Goal: Task Accomplishment & Management: Manage account settings

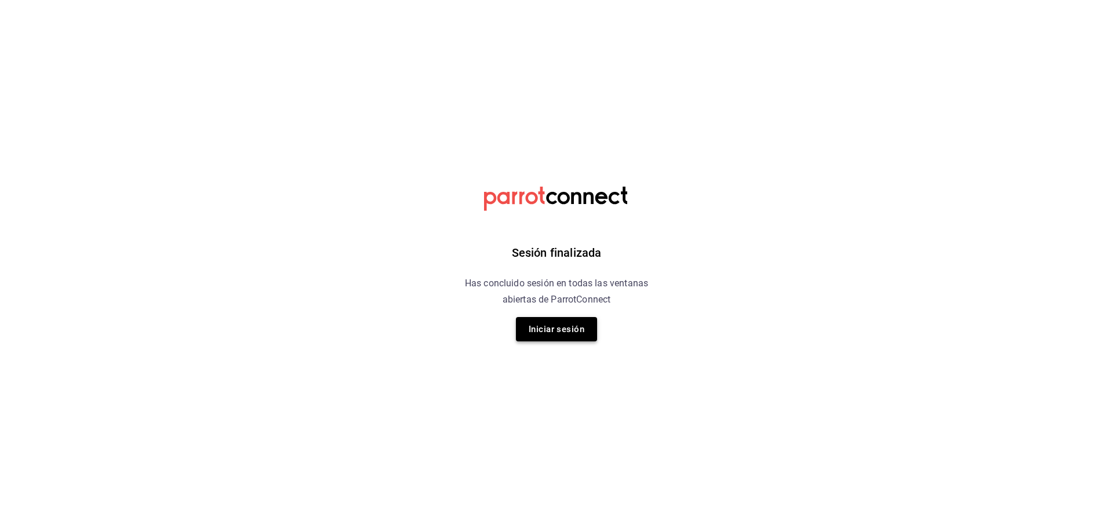
click at [522, 320] on button "Iniciar sesión" at bounding box center [556, 329] width 81 height 24
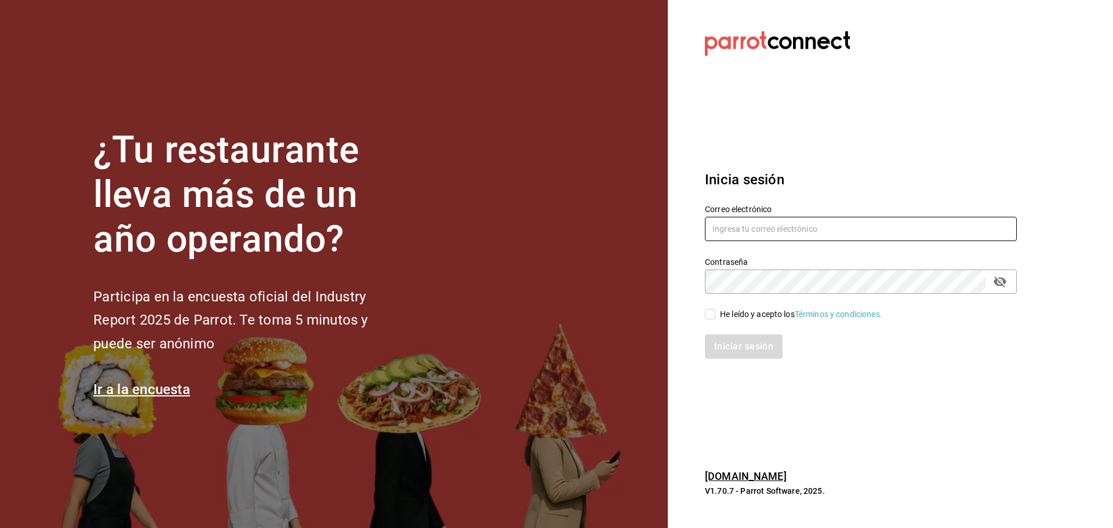
type input "multiuser@dairy.com"
click at [710, 319] on input "He leído y acepto los Términos y condiciones." at bounding box center [710, 314] width 10 height 10
checkbox input "true"
click at [715, 342] on button "Iniciar sesión" at bounding box center [744, 346] width 79 height 24
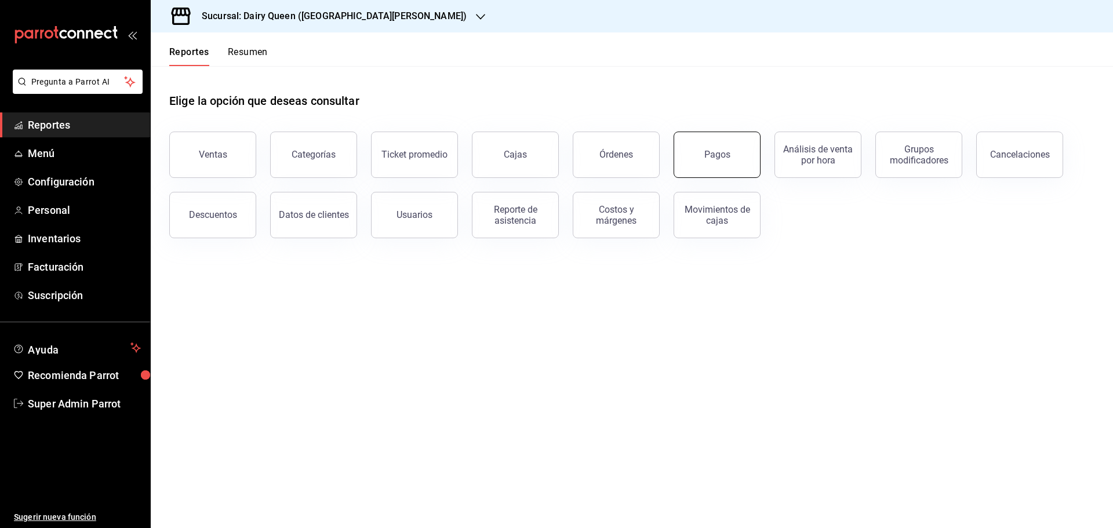
click at [685, 152] on button "Pagos" at bounding box center [716, 155] width 87 height 46
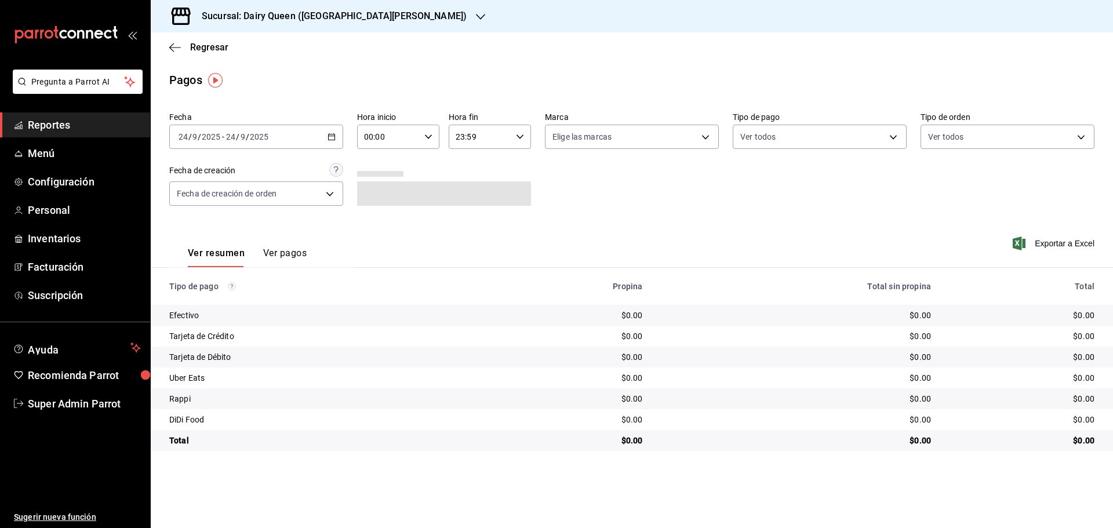
click at [316, 20] on h3 "Sucursal: Dairy Queen ([GEOGRAPHIC_DATA][PERSON_NAME])" at bounding box center [329, 16] width 274 height 14
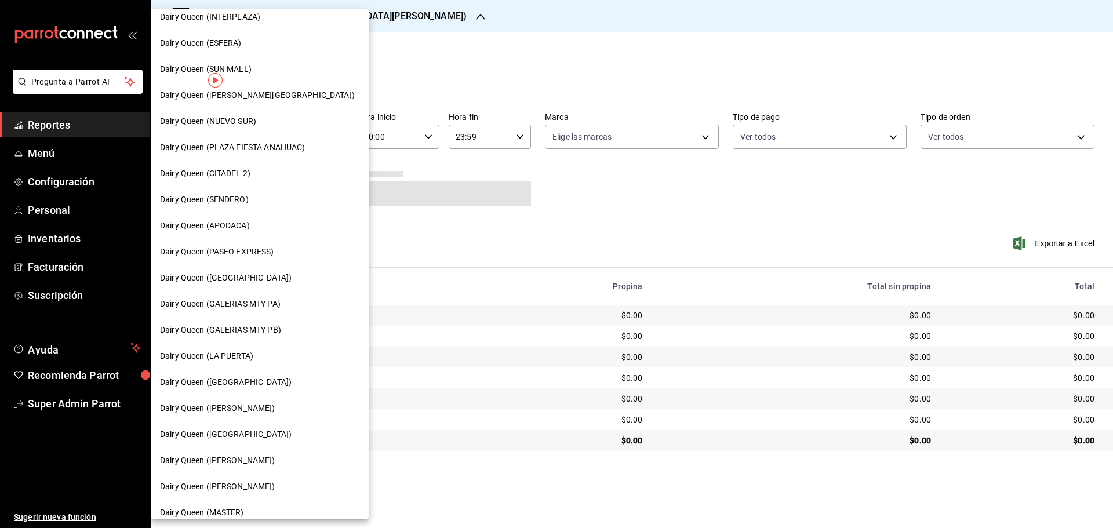
scroll to position [193, 0]
click at [236, 194] on span "Dairy Queen (SENDERO)" at bounding box center [204, 199] width 89 height 12
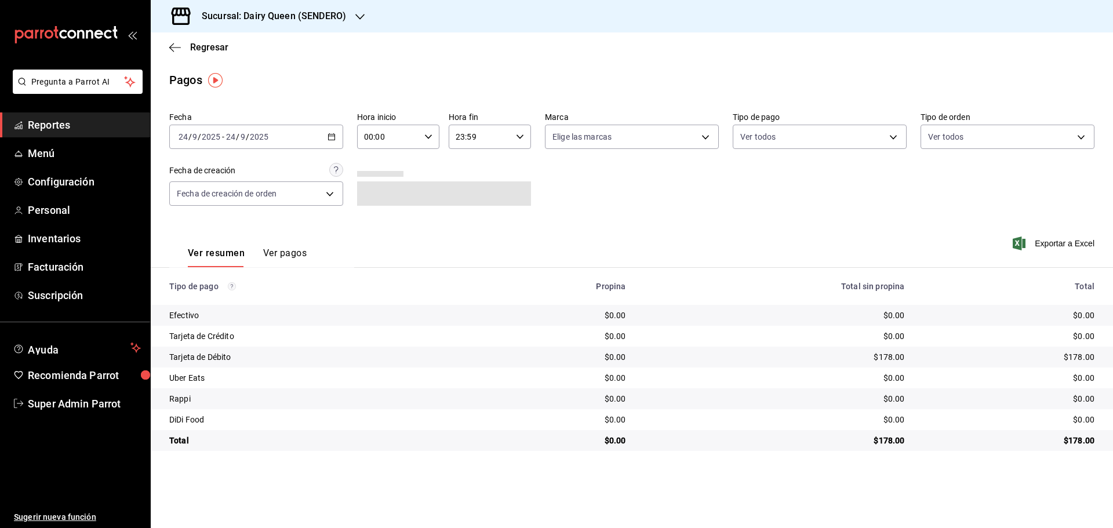
click at [271, 147] on div "[DATE] [DATE] - [DATE] [DATE]" at bounding box center [256, 137] width 174 height 24
click at [211, 299] on span "Rango de fechas" at bounding box center [224, 302] width 90 height 12
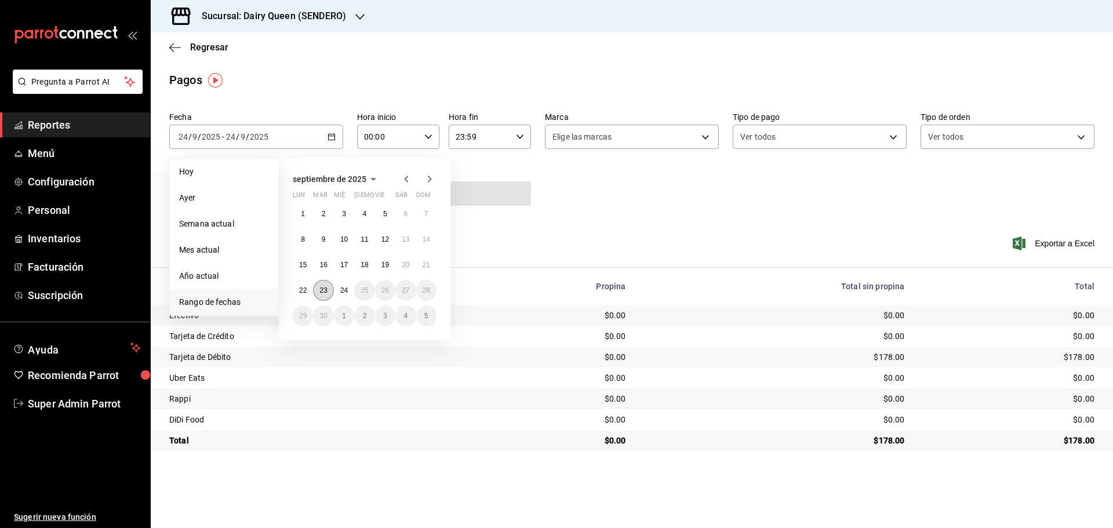
click at [322, 292] on abbr "23" at bounding box center [323, 290] width 8 height 8
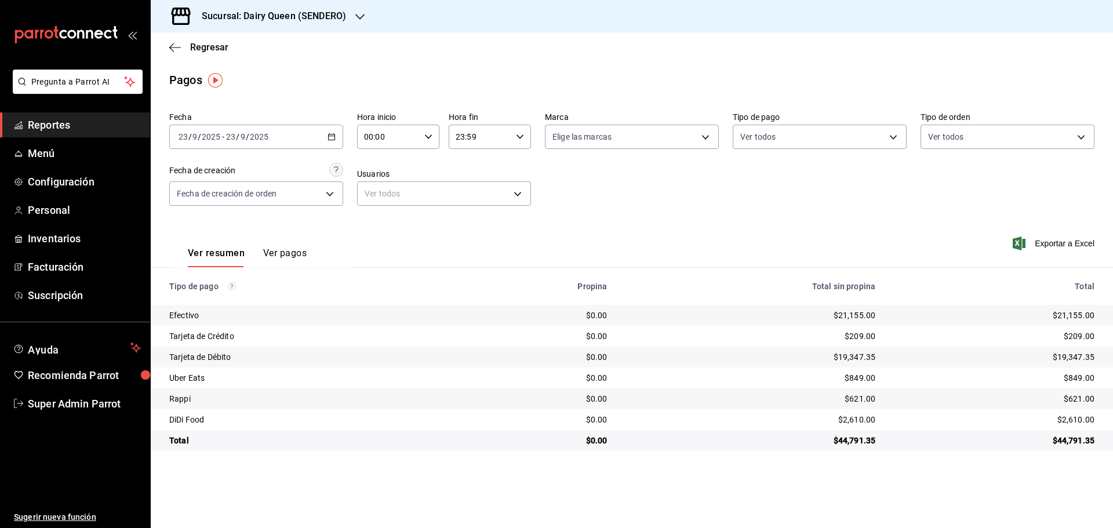
click at [241, 13] on h3 "Sucursal: Dairy Queen (SENDERO)" at bounding box center [269, 16] width 154 height 14
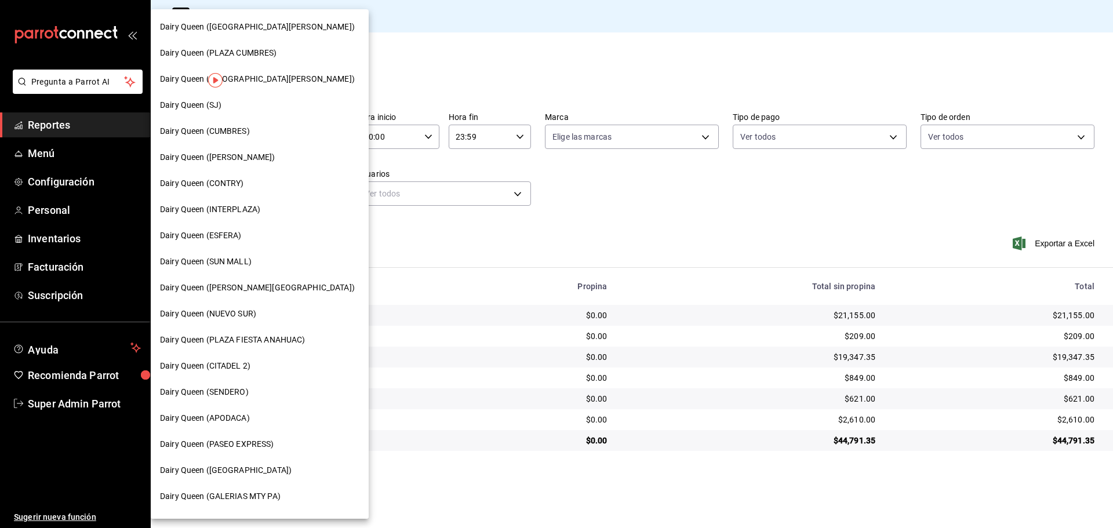
click at [266, 56] on span "Dairy Queen (PLAZA CUMBRES)" at bounding box center [218, 53] width 117 height 12
click at [249, 129] on span "Dairy Queen (CUMBRES)" at bounding box center [205, 131] width 90 height 12
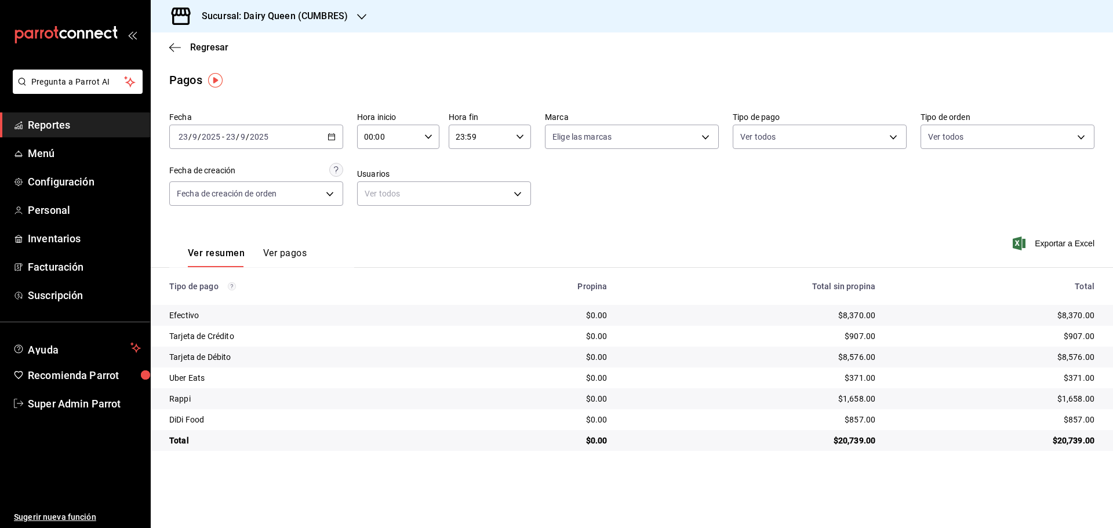
click at [303, 15] on h3 "Sucursal: Dairy Queen (CUMBRES)" at bounding box center [269, 16] width 155 height 14
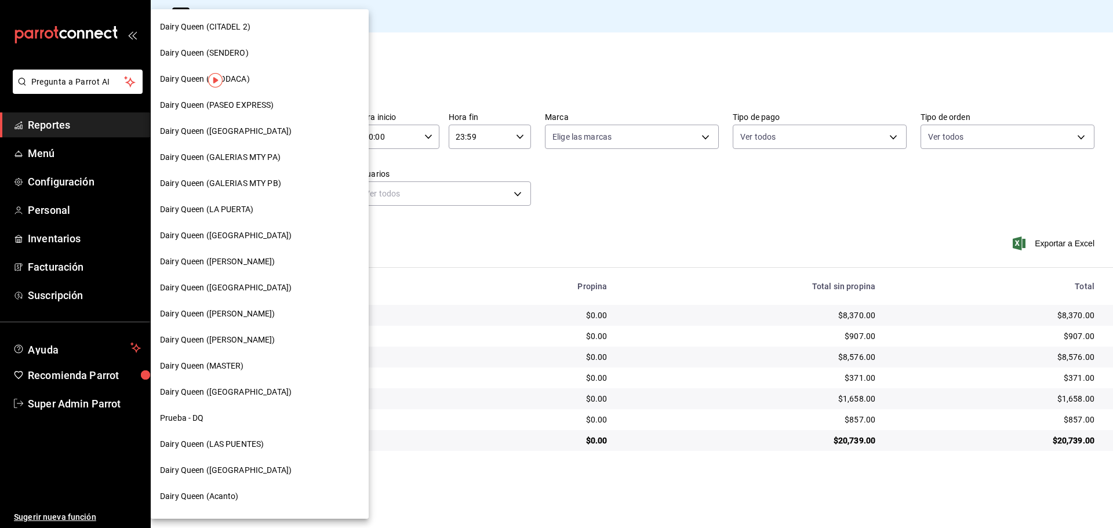
scroll to position [360, 0]
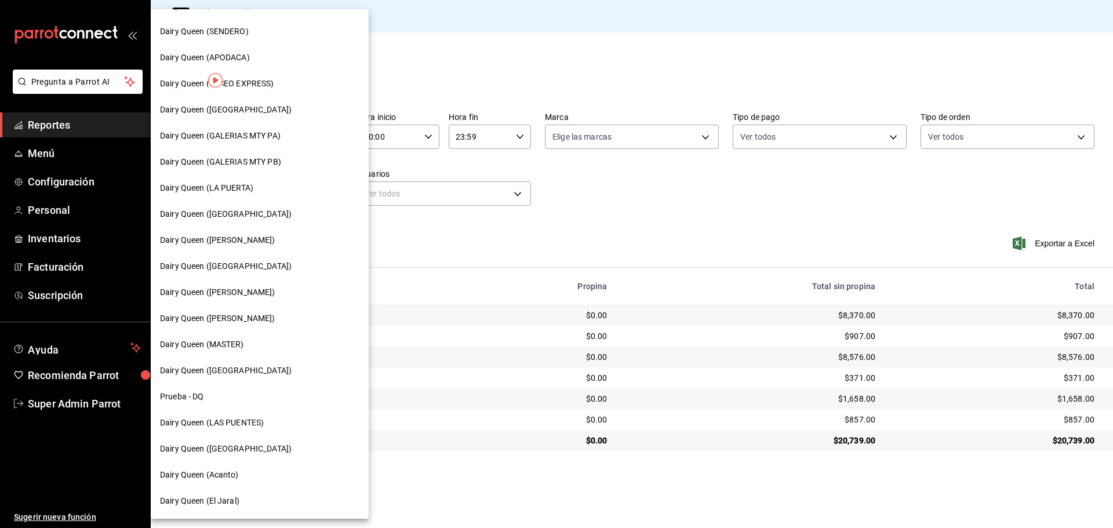
click at [236, 423] on span "Dairy Queen (LAS PUENTES)" at bounding box center [212, 423] width 104 height 12
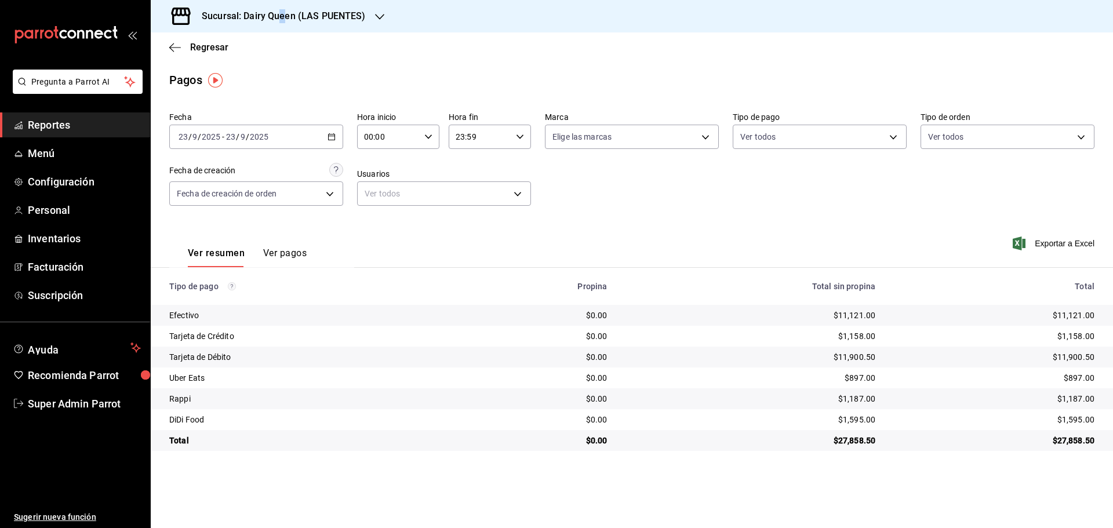
click at [283, 28] on div "Sucursal: Dairy Queen (LAS PUENTES)" at bounding box center [274, 16] width 229 height 32
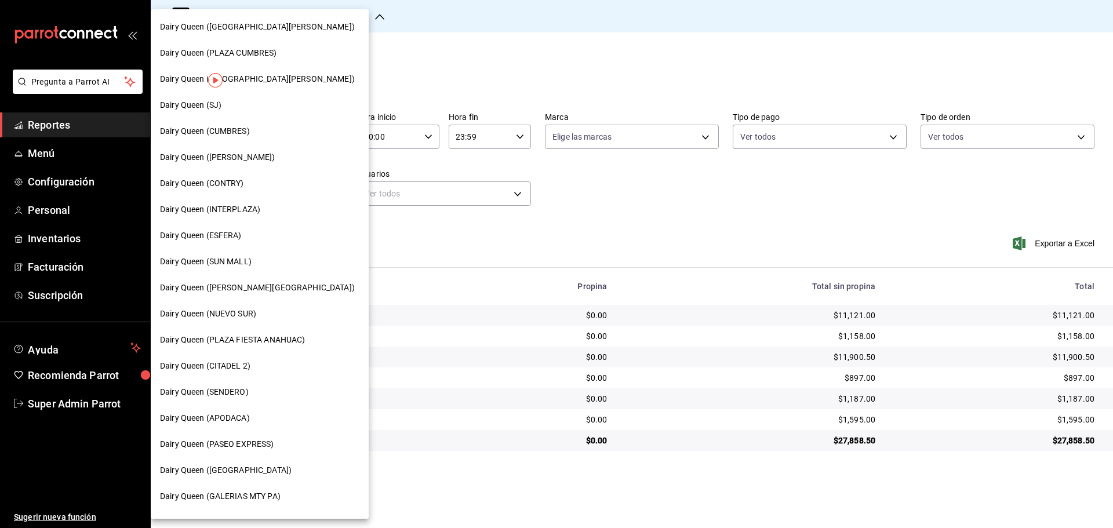
click at [250, 446] on span "Dairy Queen (PASEO EXPRESS)" at bounding box center [217, 444] width 114 height 12
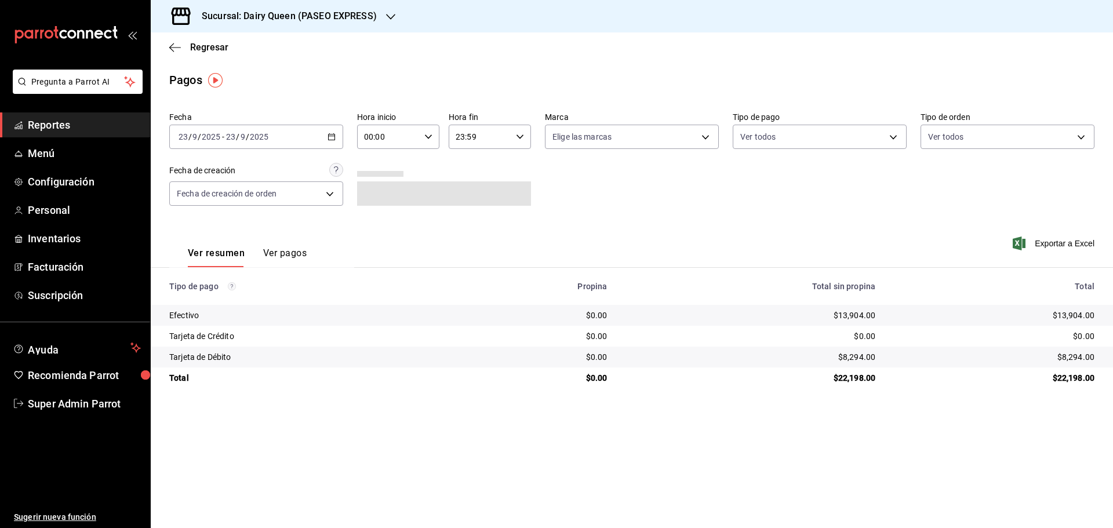
click at [328, 19] on h3 "Sucursal: Dairy Queen (PASEO EXPRESS)" at bounding box center [284, 16] width 184 height 14
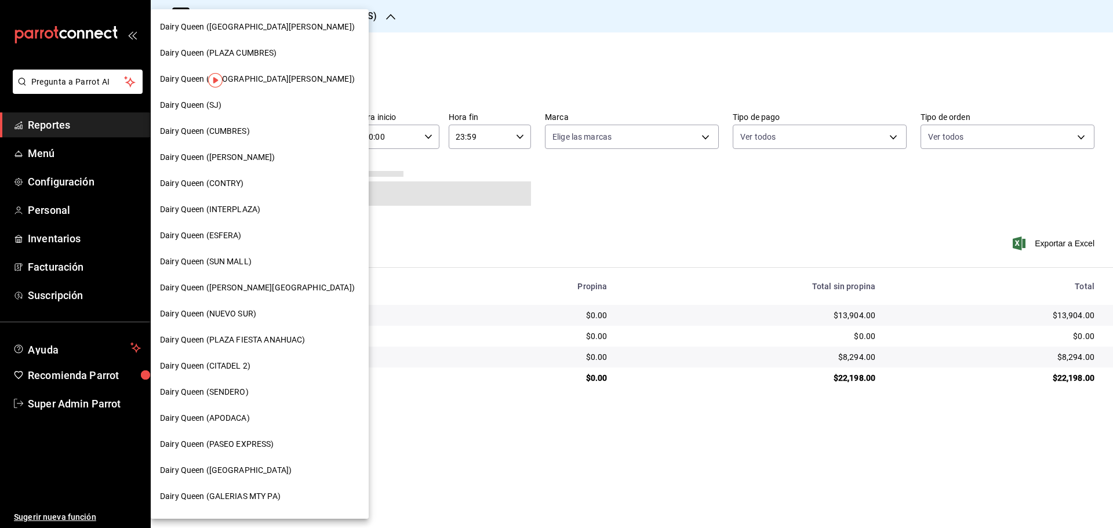
click at [214, 104] on span "Dairy Queen (SJ)" at bounding box center [190, 105] width 61 height 12
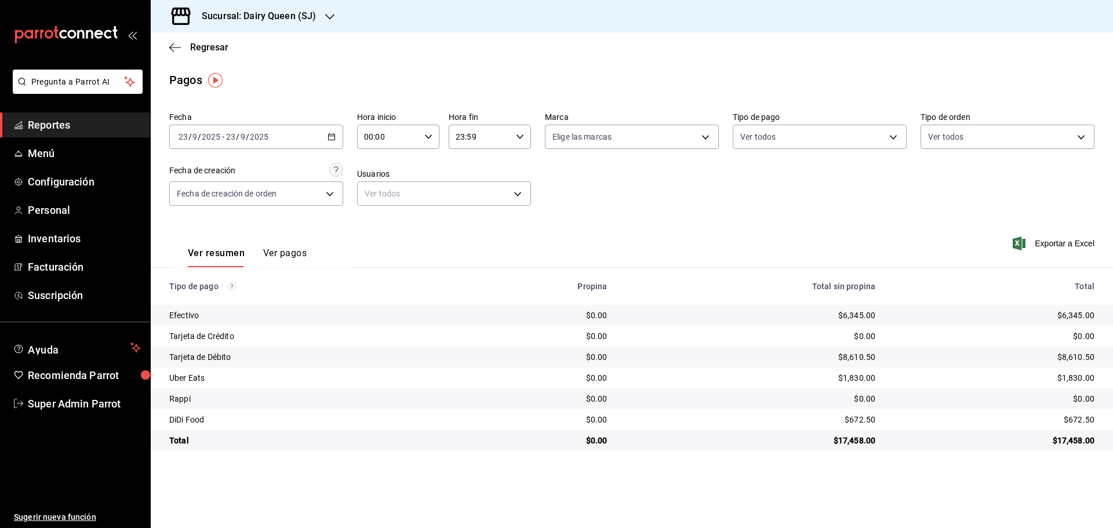
click at [242, 19] on h3 "Sucursal: Dairy Queen (SJ)" at bounding box center [253, 16] width 123 height 14
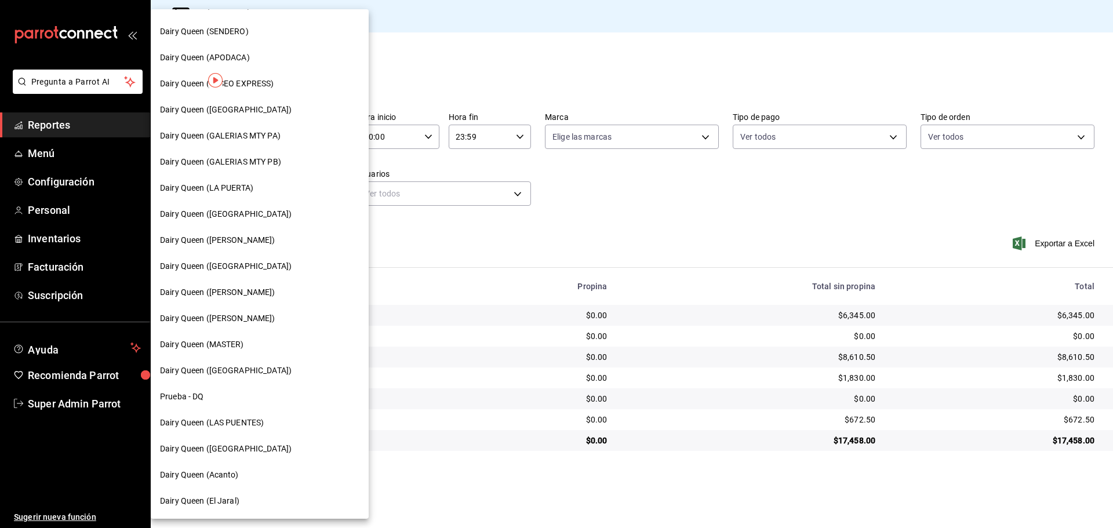
click at [257, 451] on span "Dairy Queen ([GEOGRAPHIC_DATA])" at bounding box center [226, 449] width 132 height 12
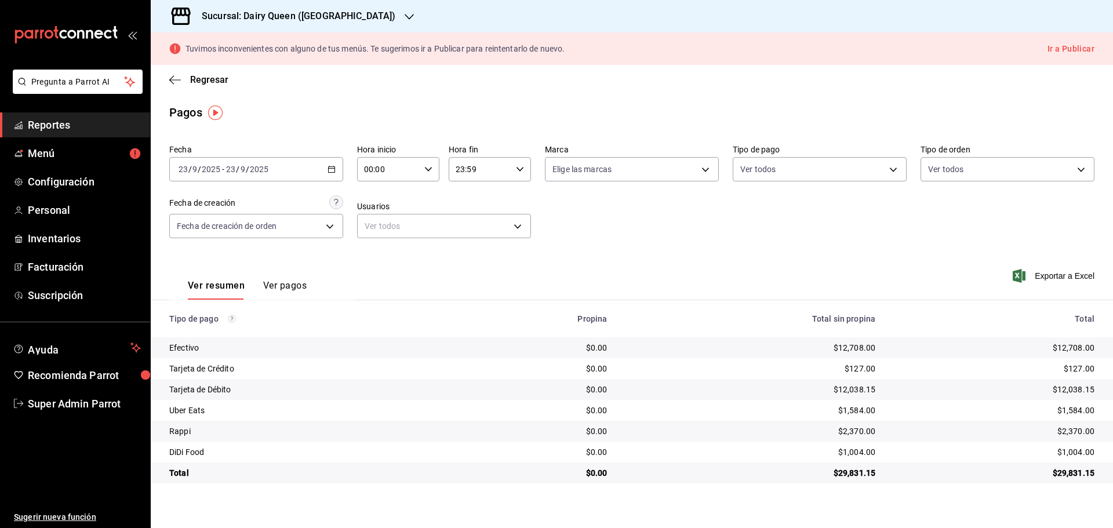
click at [329, 13] on h3 "Sucursal: Dairy Queen ([GEOGRAPHIC_DATA])" at bounding box center [293, 16] width 203 height 14
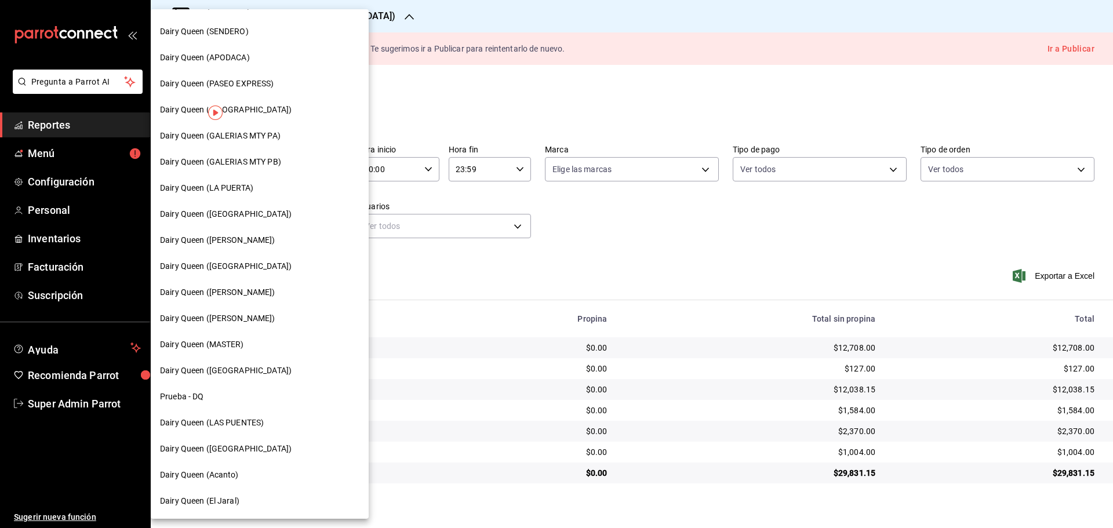
click at [254, 194] on div "Dairy Queen (LA PUERTA)" at bounding box center [259, 188] width 199 height 12
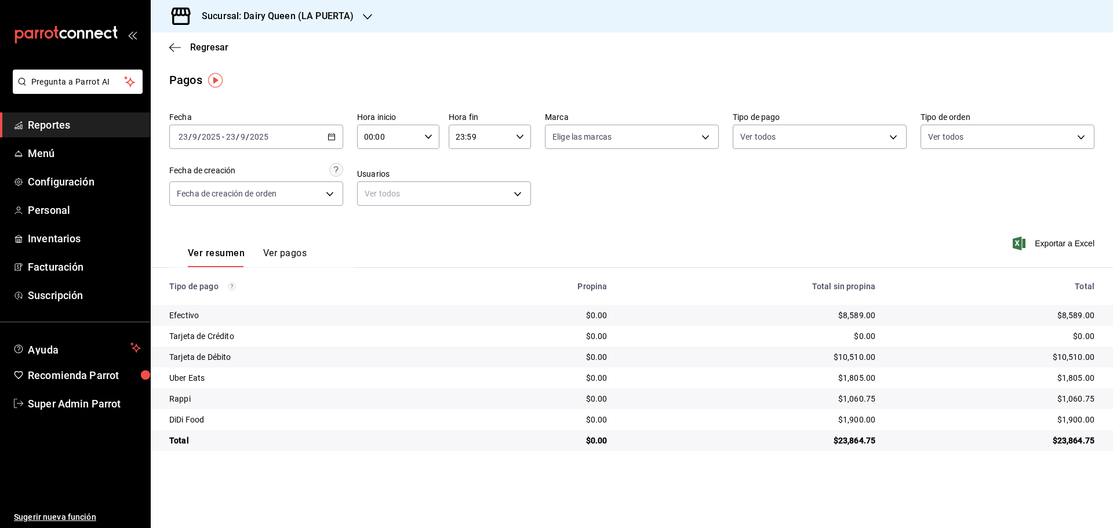
click at [266, 16] on h3 "Sucursal: Dairy Queen (LA PUERTA)" at bounding box center [272, 16] width 161 height 14
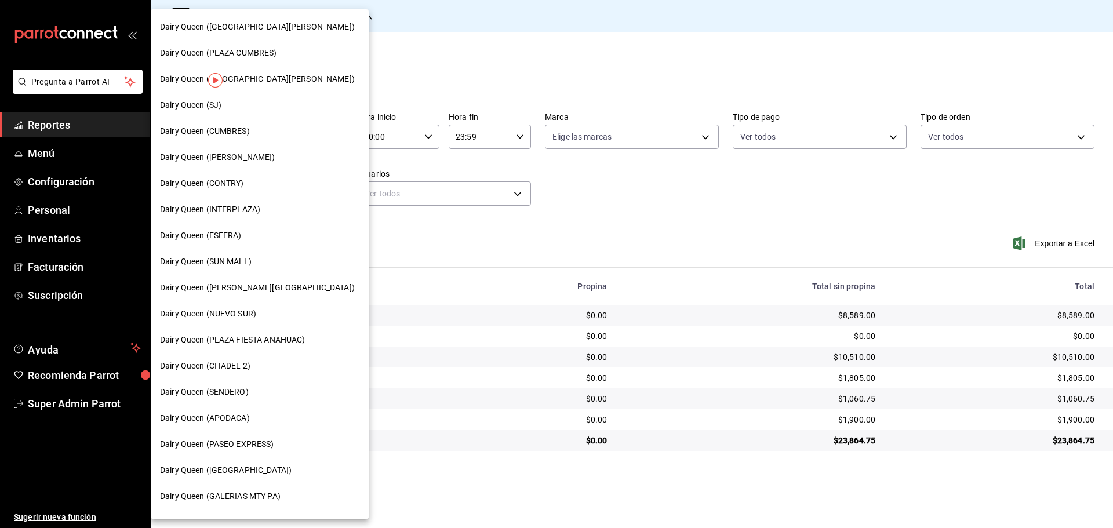
click at [228, 290] on span "Dairy Queen ([PERSON_NAME][GEOGRAPHIC_DATA])" at bounding box center [257, 288] width 195 height 12
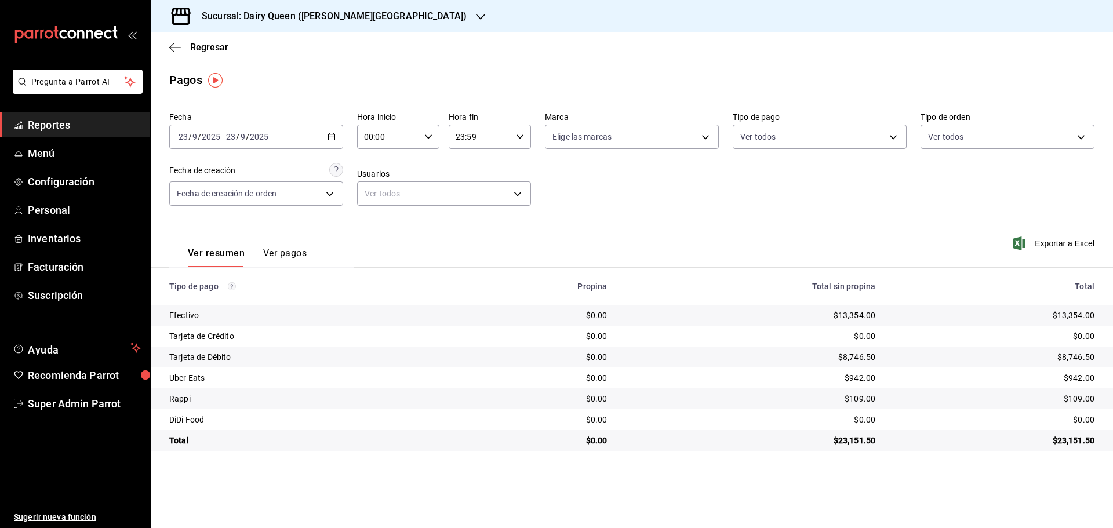
click at [300, 24] on div "Sucursal: Dairy Queen ([PERSON_NAME][GEOGRAPHIC_DATA])" at bounding box center [325, 16] width 330 height 32
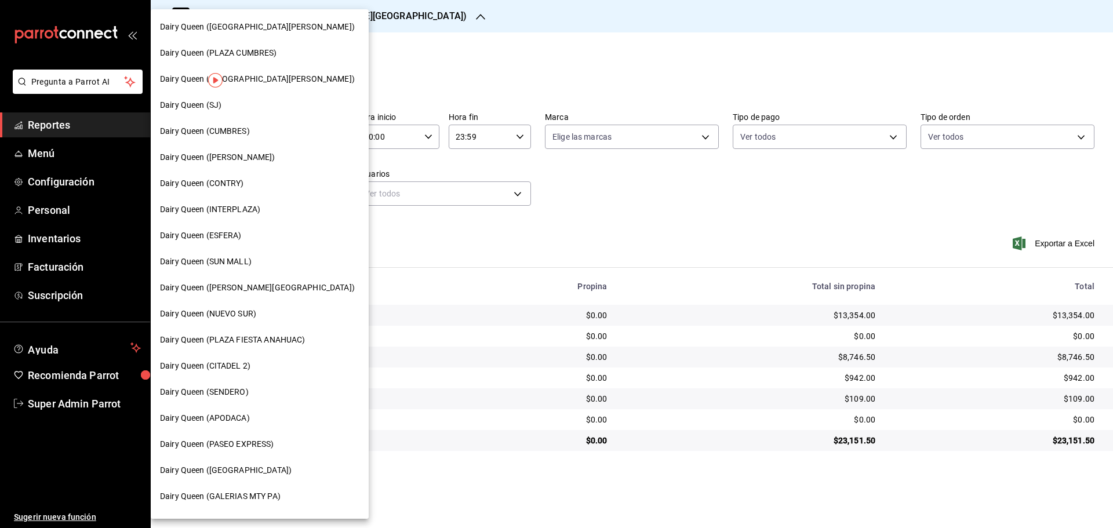
click at [235, 468] on span "Dairy Queen ([GEOGRAPHIC_DATA])" at bounding box center [226, 470] width 132 height 12
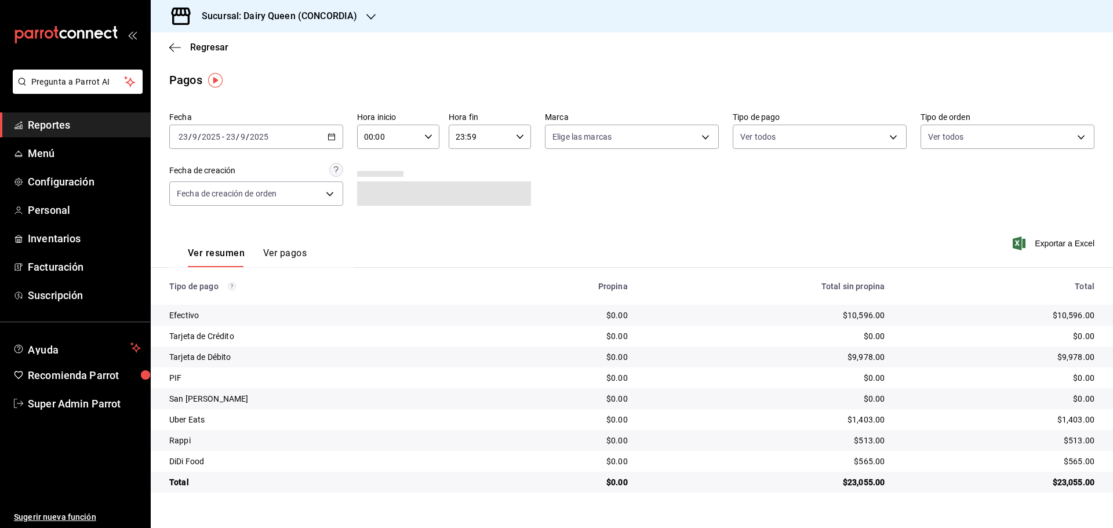
click at [291, 17] on h3 "Sucursal: Dairy Queen (CONCORDIA)" at bounding box center [274, 16] width 165 height 14
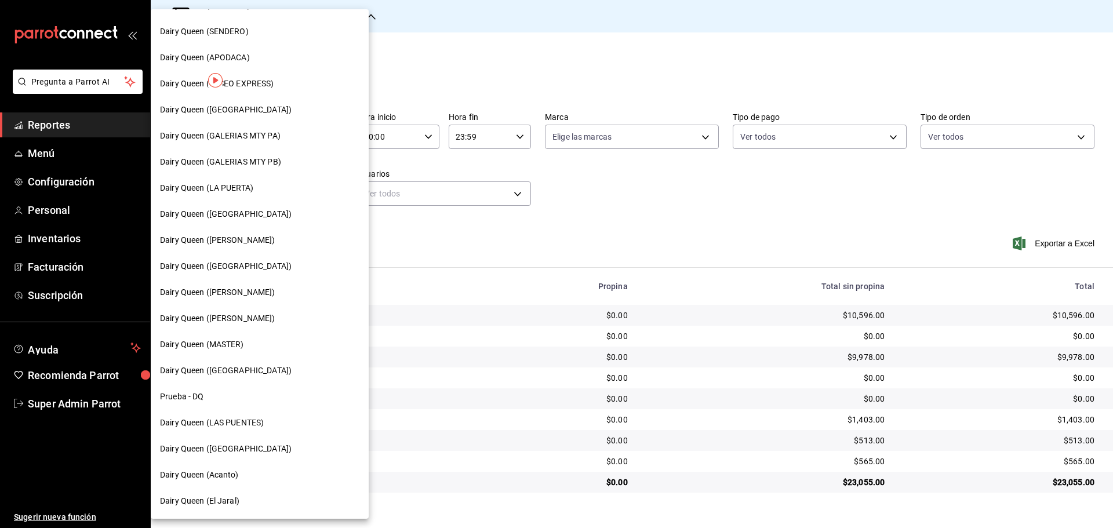
click at [266, 264] on div "Dairy Queen ([GEOGRAPHIC_DATA])" at bounding box center [259, 266] width 199 height 12
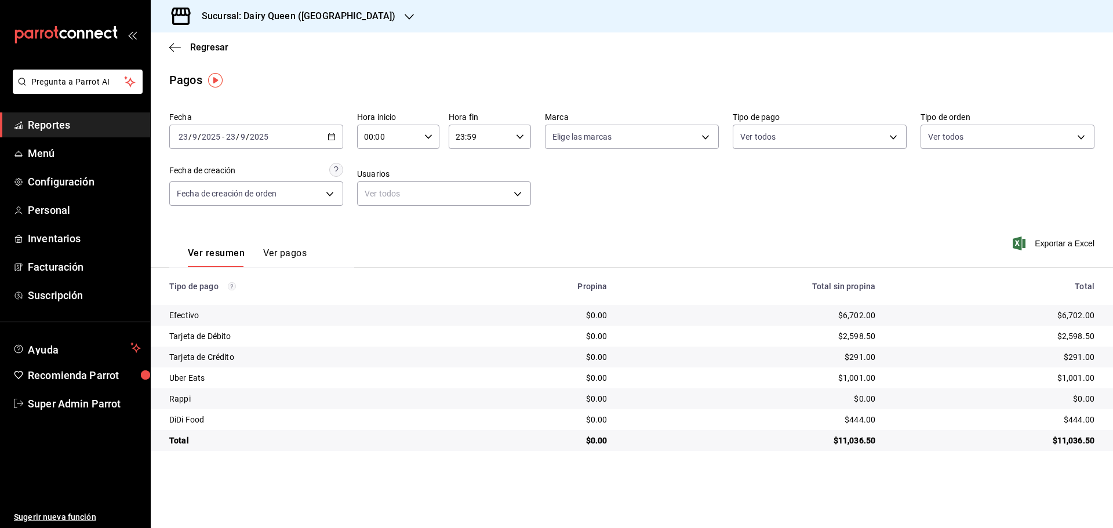
click at [336, 16] on h3 "Sucursal: Dairy Queen ([GEOGRAPHIC_DATA])" at bounding box center [293, 16] width 203 height 14
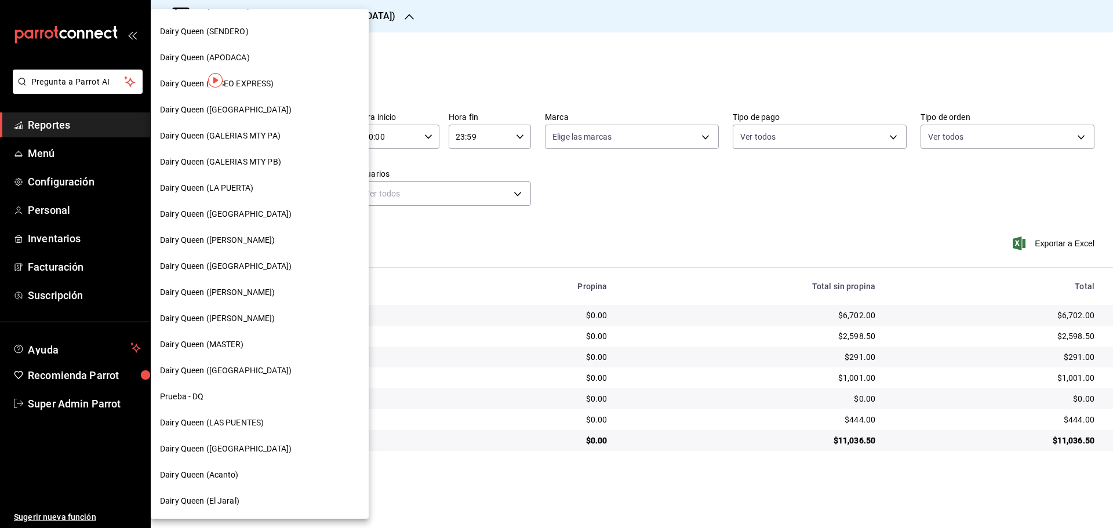
click at [252, 289] on span "Dairy Queen ([PERSON_NAME])" at bounding box center [217, 292] width 115 height 12
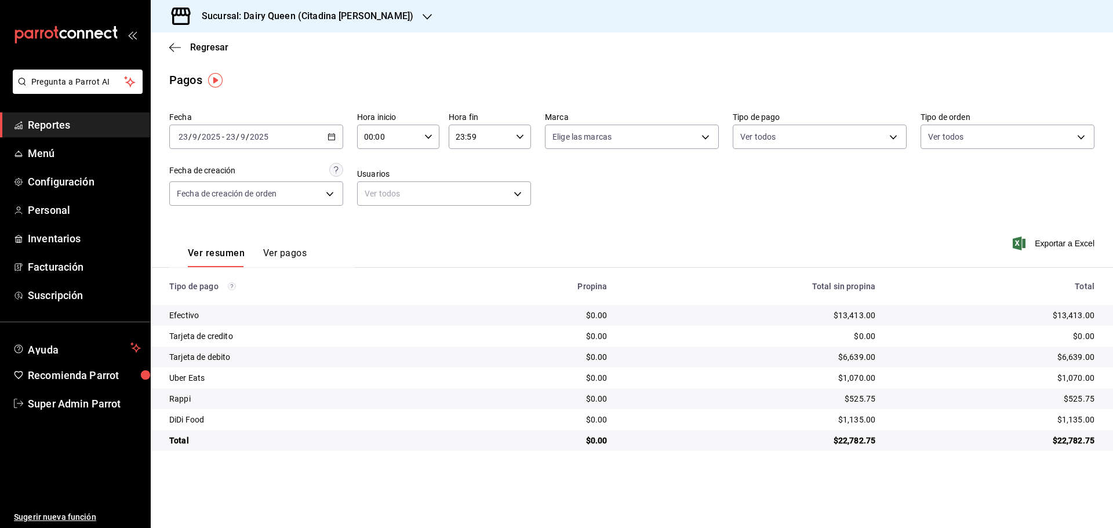
click at [233, 19] on h3 "Sucursal: Dairy Queen (Citadina [PERSON_NAME])" at bounding box center [302, 16] width 221 height 14
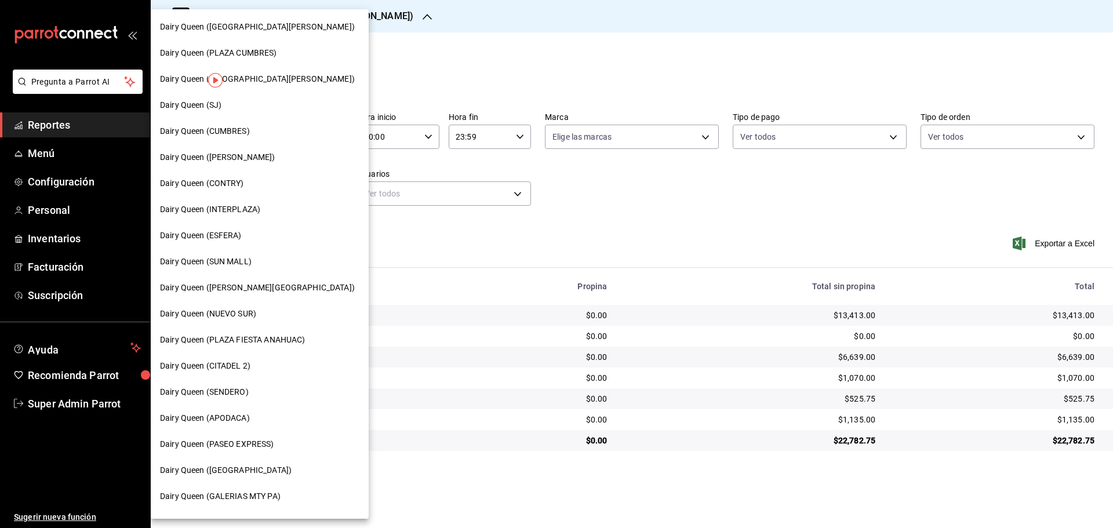
click at [261, 81] on span "Dairy Queen ([GEOGRAPHIC_DATA][PERSON_NAME])" at bounding box center [257, 79] width 195 height 12
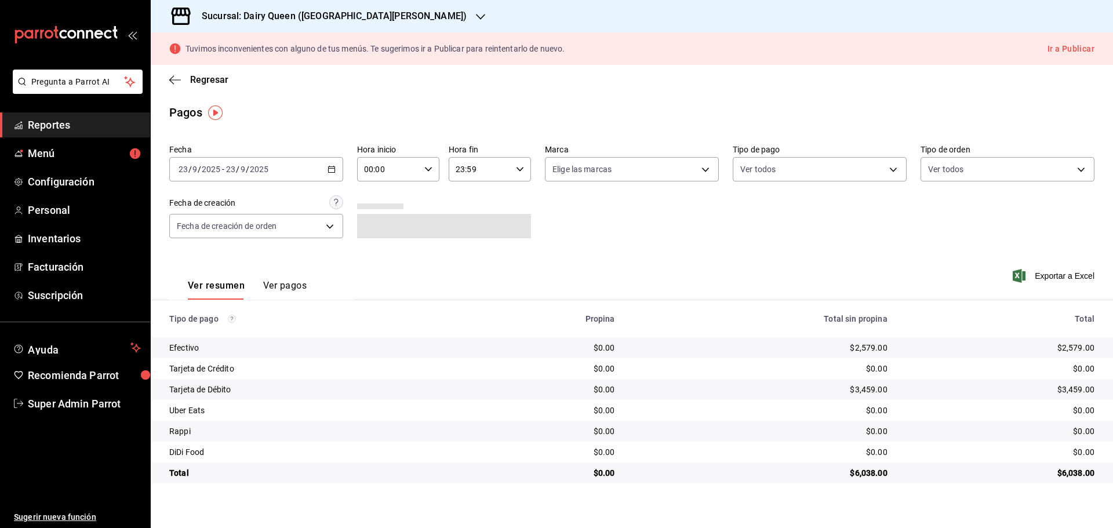
click at [410, 19] on h3 "Sucursal: Dairy Queen ([GEOGRAPHIC_DATA][PERSON_NAME])" at bounding box center [329, 16] width 274 height 14
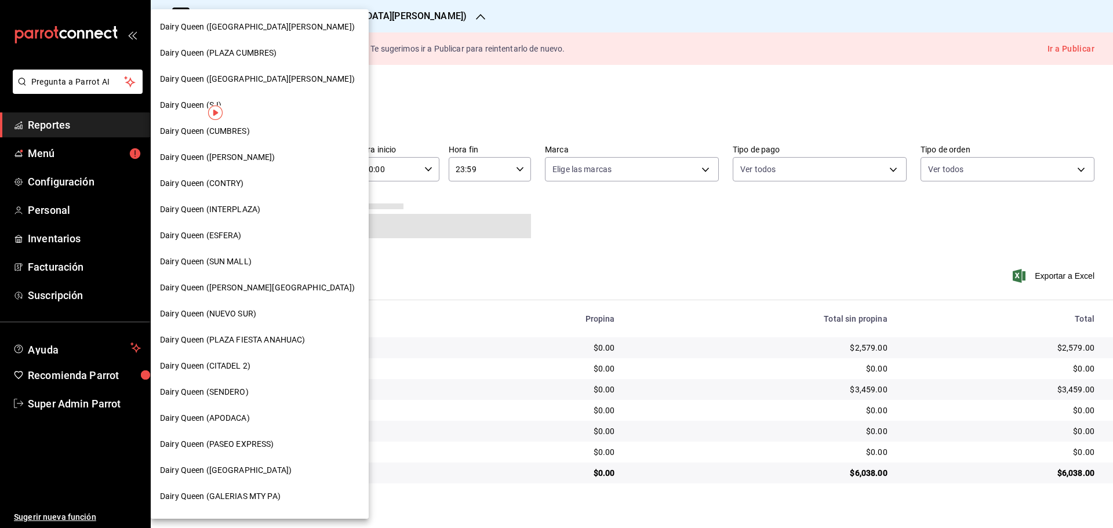
click at [254, 163] on span "Dairy Queen ([PERSON_NAME])" at bounding box center [217, 157] width 115 height 12
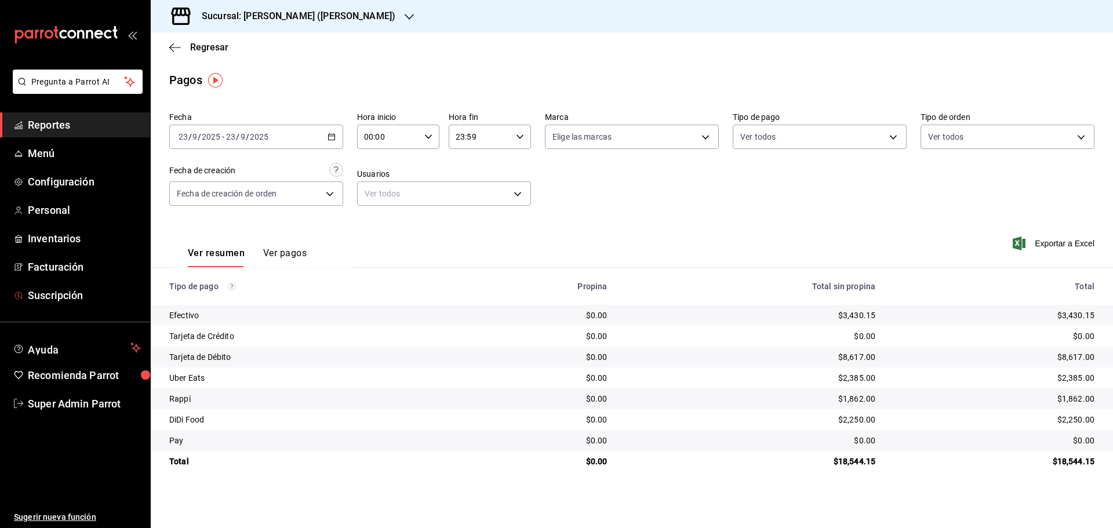
click at [312, 8] on div "Sucursal: [PERSON_NAME] ([PERSON_NAME])" at bounding box center [289, 16] width 258 height 32
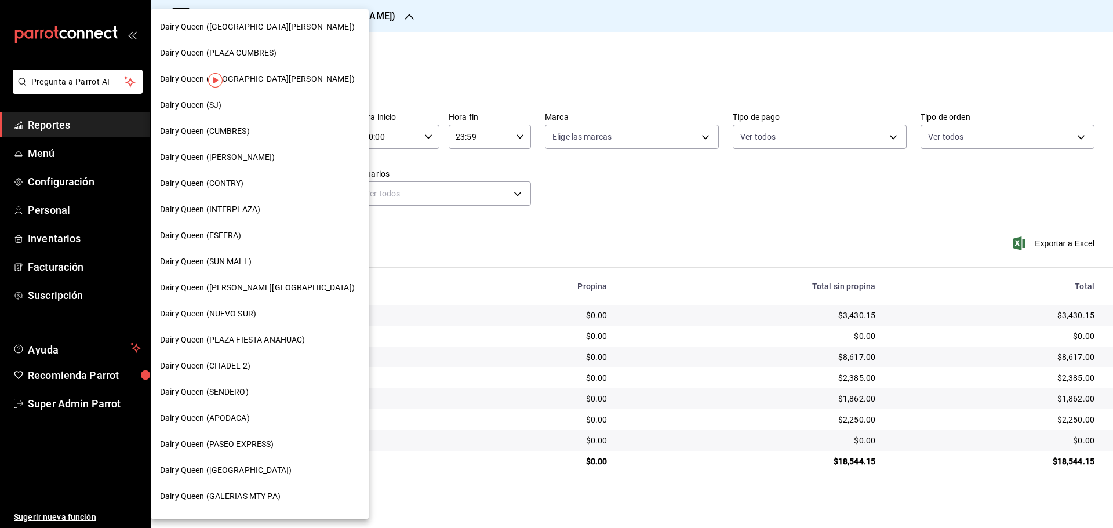
click at [291, 30] on span "Dairy Queen ([GEOGRAPHIC_DATA][PERSON_NAME])" at bounding box center [257, 27] width 195 height 12
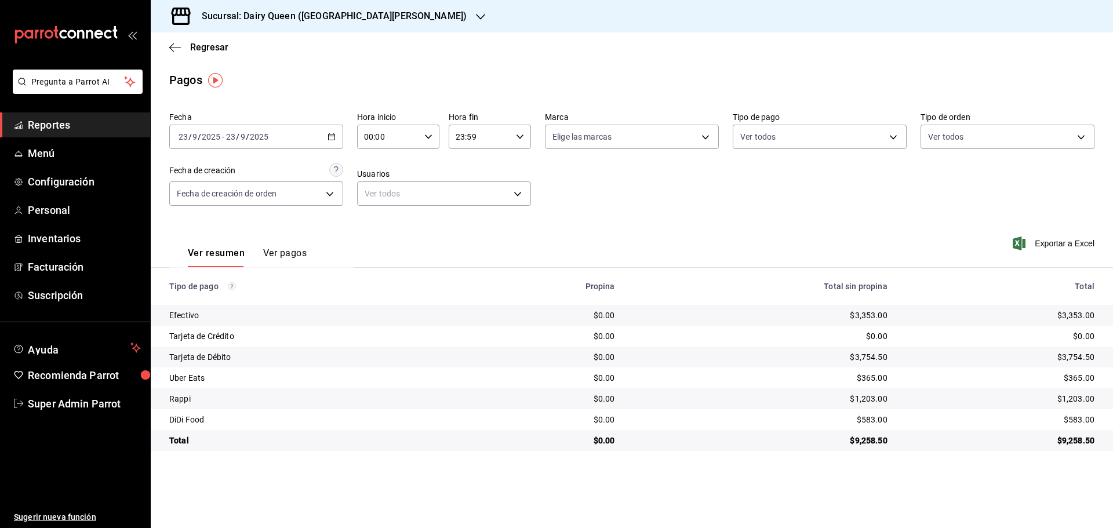
click at [366, 28] on div "Sucursal: Dairy Queen ([GEOGRAPHIC_DATA][PERSON_NAME])" at bounding box center [325, 16] width 330 height 32
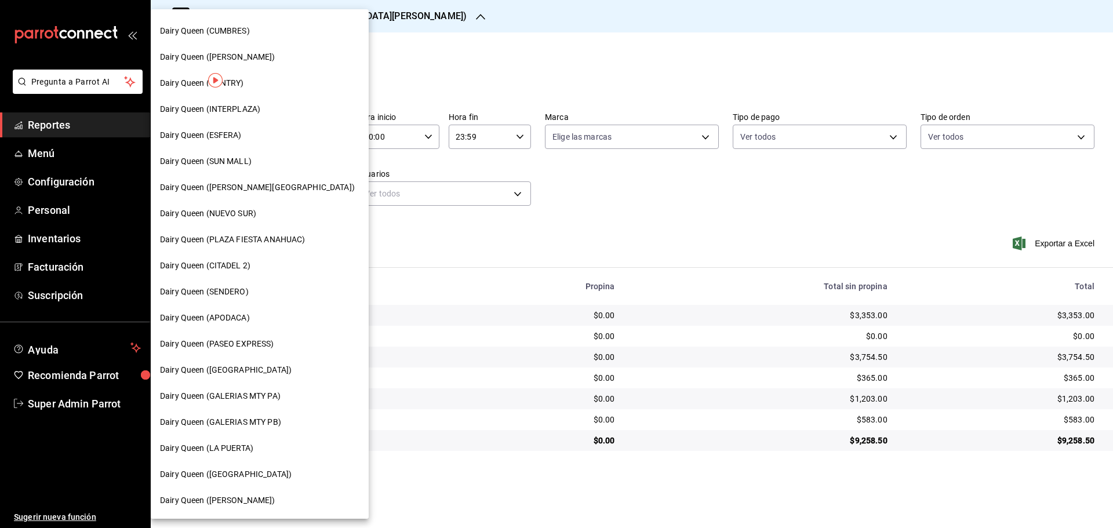
scroll to position [193, 0]
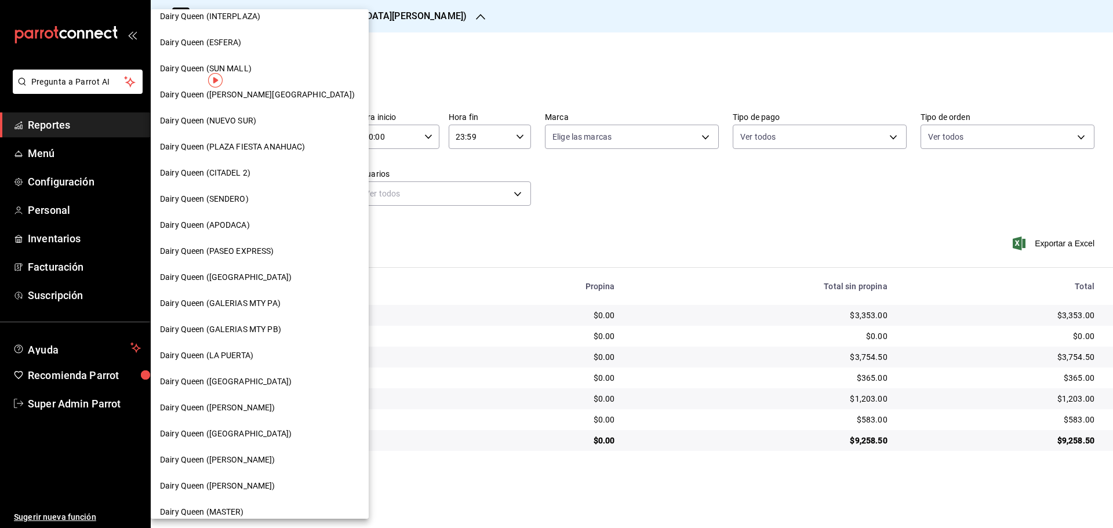
click at [275, 335] on span "Dairy Queen (GALERIAS MTY PB)" at bounding box center [220, 329] width 121 height 12
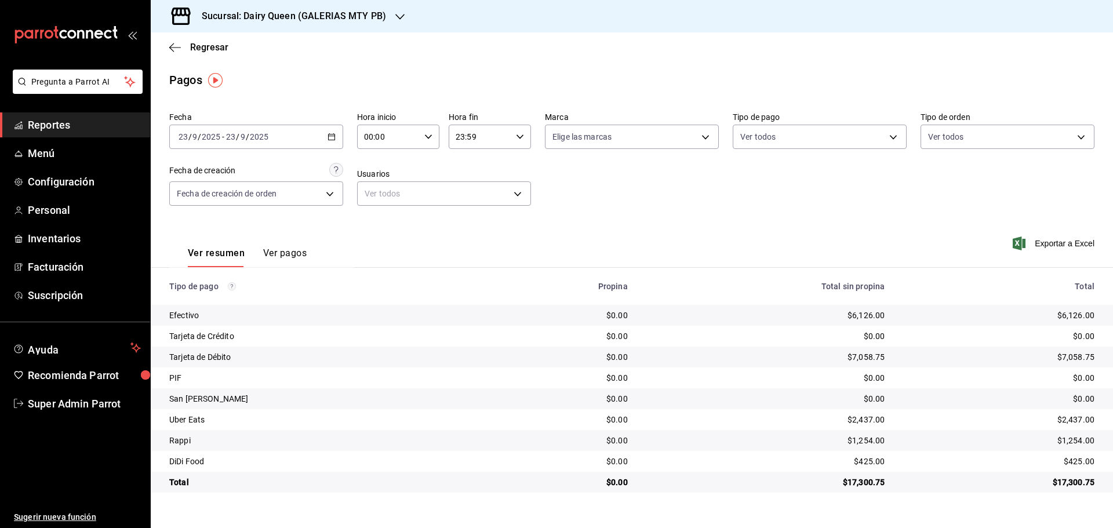
click at [363, 27] on div "Sucursal: Dairy Queen (GALERIAS MTY PB)" at bounding box center [284, 16] width 249 height 32
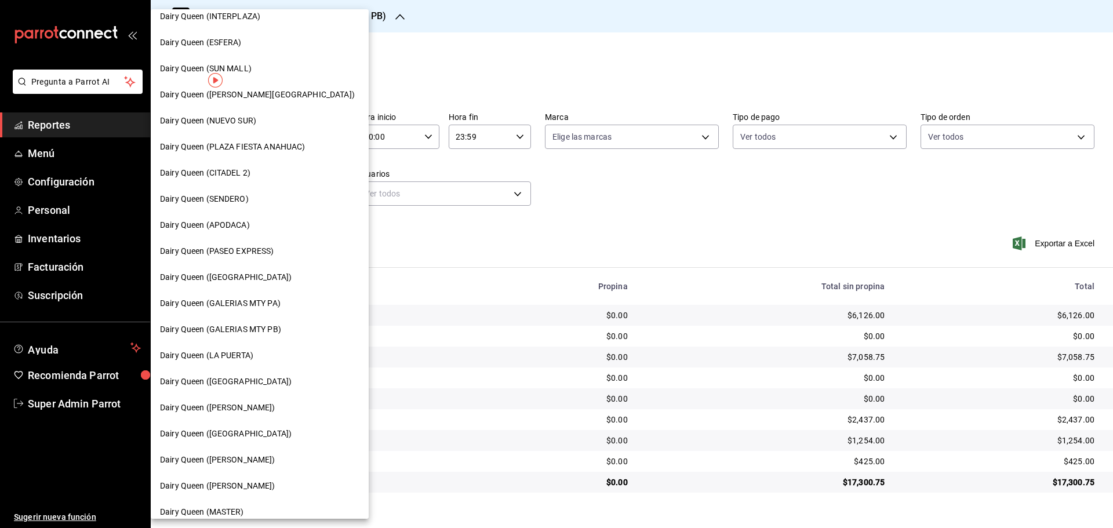
click at [279, 301] on span "Dairy Queen (GALERIAS MTY PA)" at bounding box center [220, 303] width 121 height 12
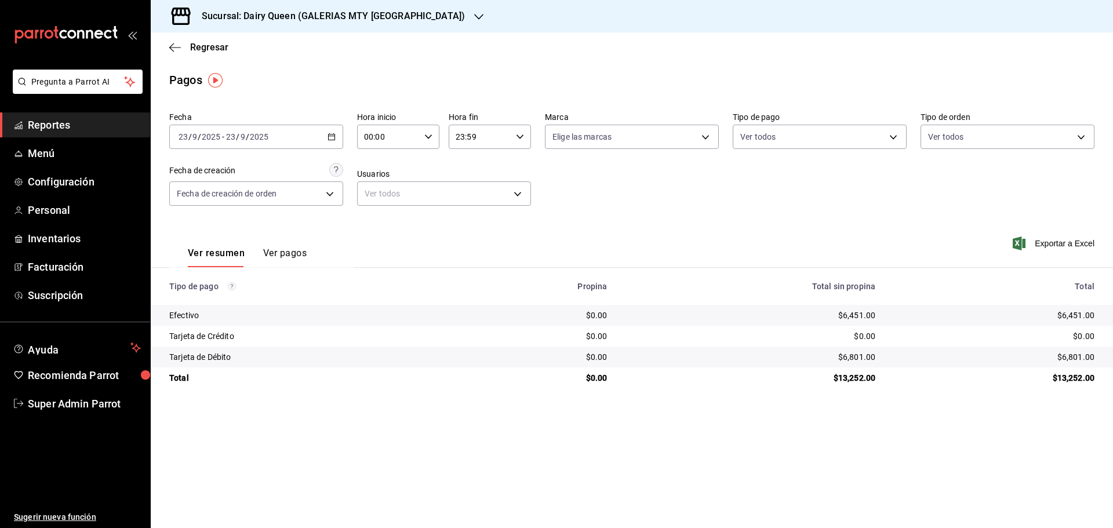
click at [338, 19] on h3 "Sucursal: Dairy Queen (GALERIAS MTY [GEOGRAPHIC_DATA])" at bounding box center [328, 16] width 272 height 14
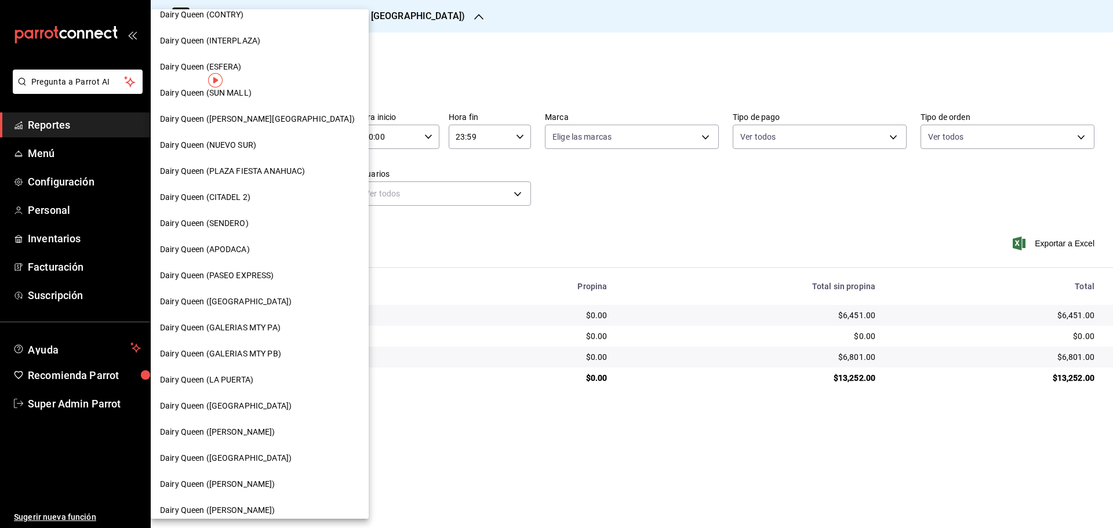
scroll to position [167, 0]
click at [251, 96] on span "Dairy Queen (SUN MALL)" at bounding box center [206, 94] width 92 height 12
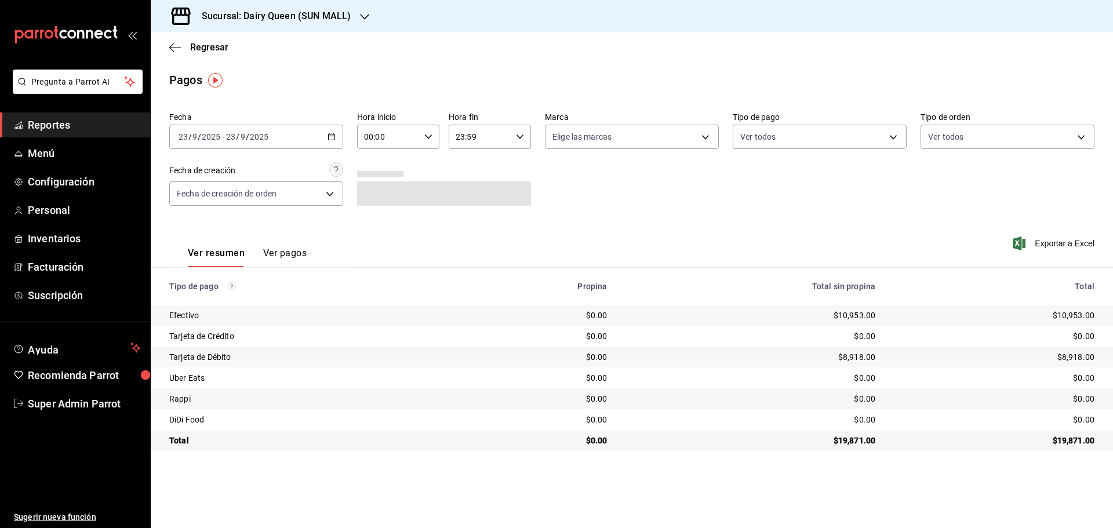
click at [328, 25] on div "Sucursal: Dairy Queen (SUN MALL)" at bounding box center [267, 16] width 214 height 32
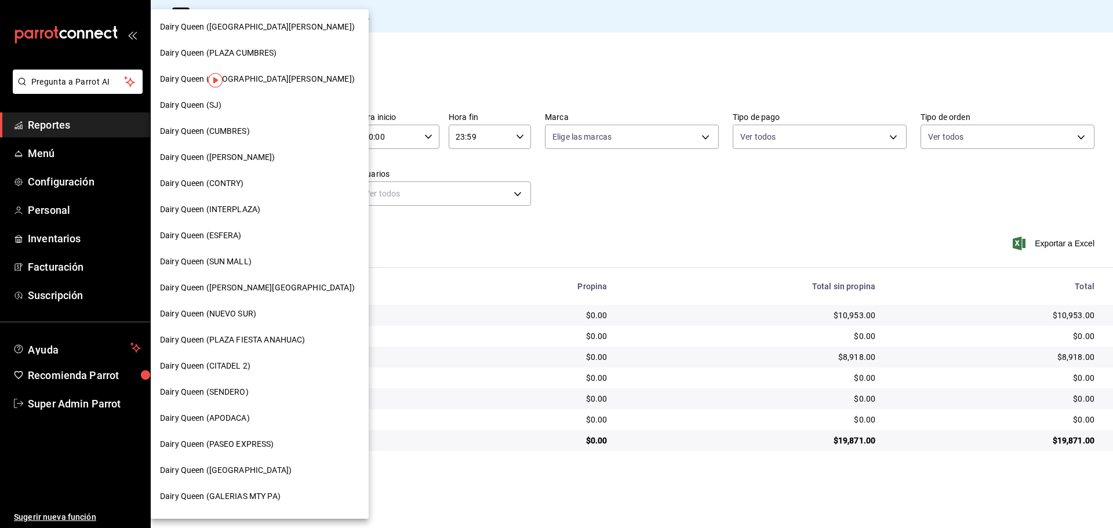
click at [239, 424] on div "Dairy Queen (APODACA)" at bounding box center [260, 418] width 218 height 26
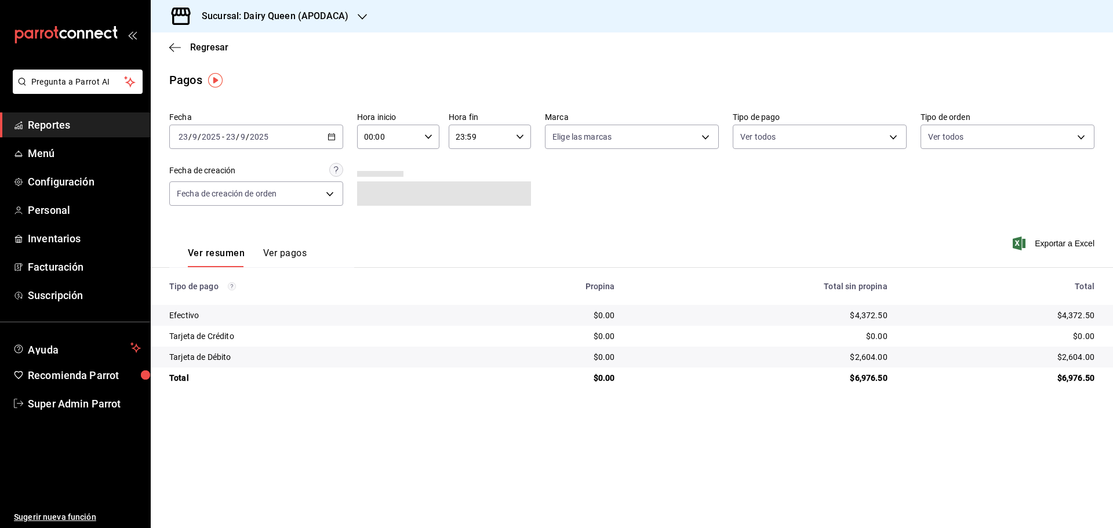
click at [297, 19] on h3 "Sucursal: Dairy Queen (APODACA)" at bounding box center [270, 16] width 156 height 14
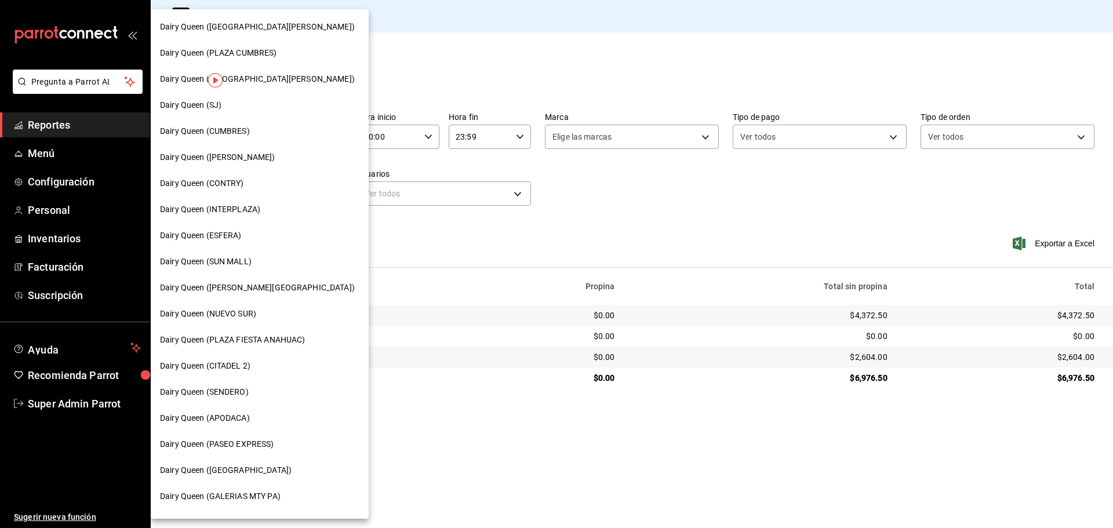
click at [249, 310] on span "Dairy Queen (NUEVO SUR)" at bounding box center [208, 314] width 96 height 12
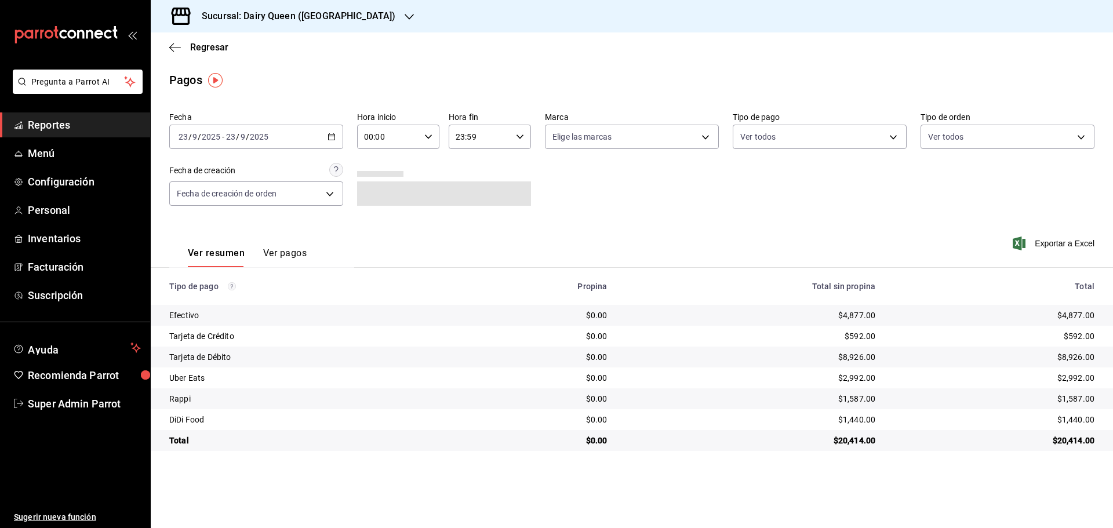
click at [289, 15] on h3 "Sucursal: Dairy Queen ([GEOGRAPHIC_DATA])" at bounding box center [293, 16] width 203 height 14
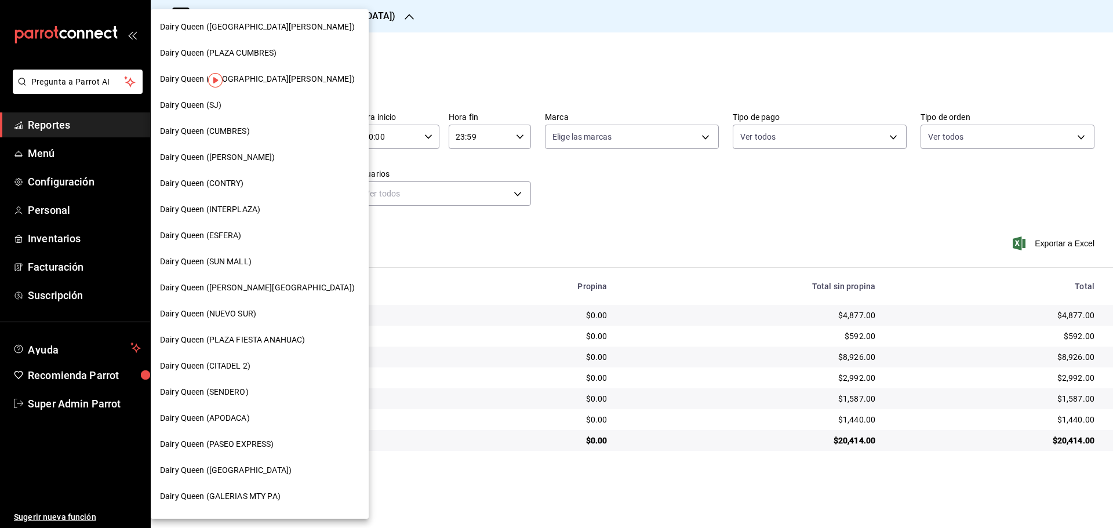
click at [228, 226] on div "Dairy Queen (ESFERA)" at bounding box center [260, 236] width 218 height 26
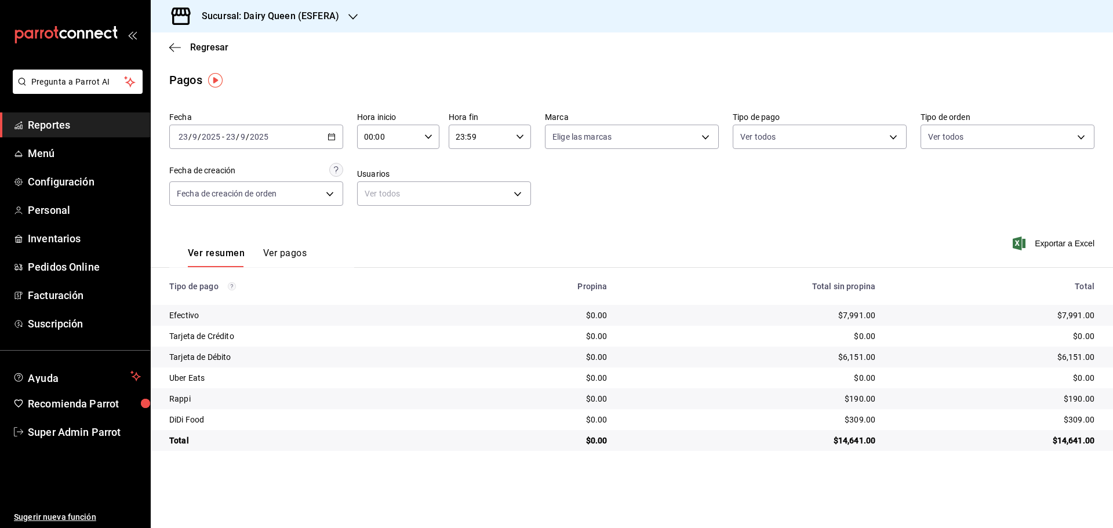
drag, startPoint x: 291, startPoint y: 34, endPoint x: 297, endPoint y: 20, distance: 14.5
click at [291, 34] on div "Regresar" at bounding box center [632, 47] width 962 height 30
click at [298, 16] on h3 "Sucursal: Dairy Queen (ESFERA)" at bounding box center [265, 16] width 147 height 14
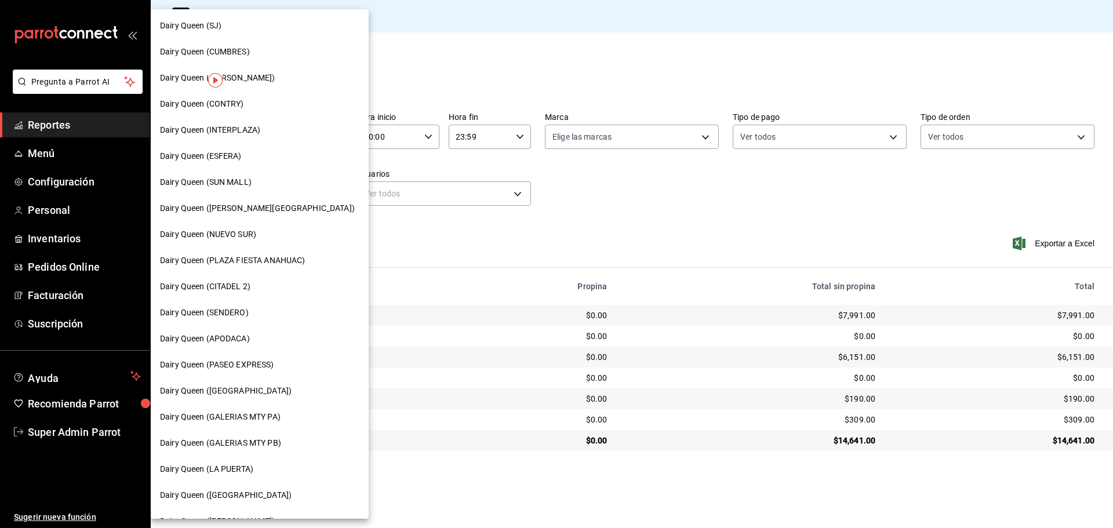
scroll to position [193, 0]
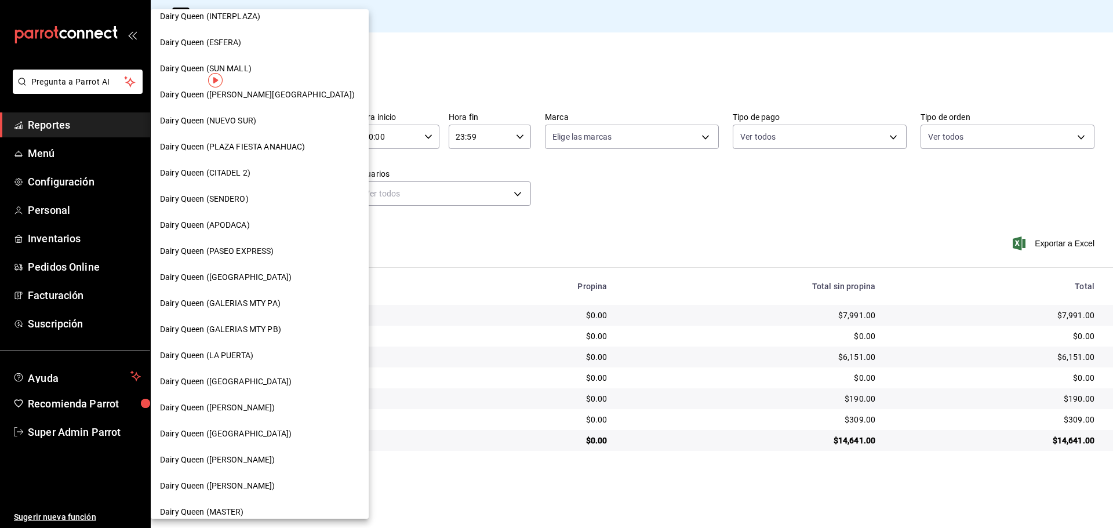
click at [255, 408] on div "Dairy Queen ([PERSON_NAME])" at bounding box center [259, 408] width 199 height 12
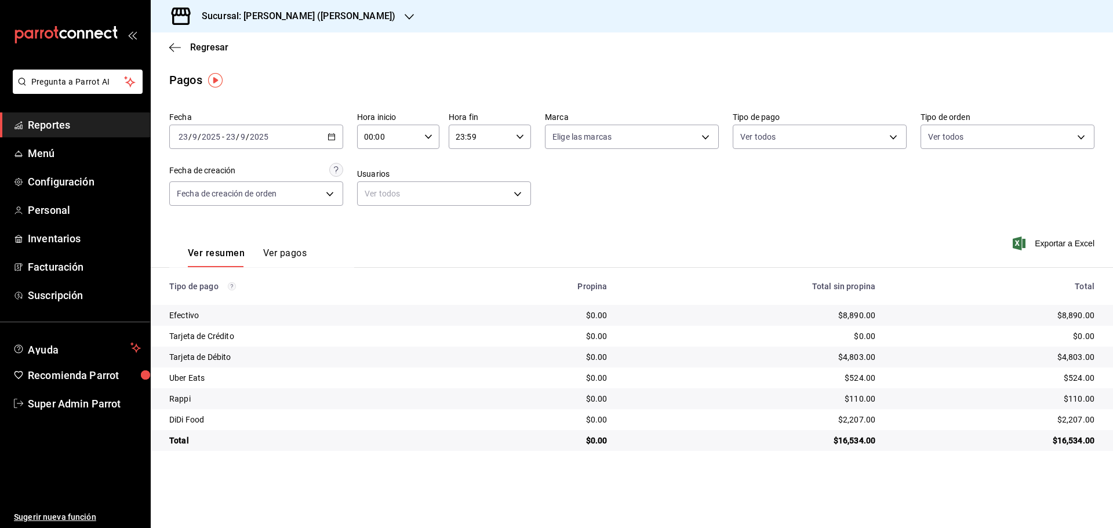
click at [294, 20] on h3 "Sucursal: [PERSON_NAME] ([PERSON_NAME])" at bounding box center [293, 16] width 203 height 14
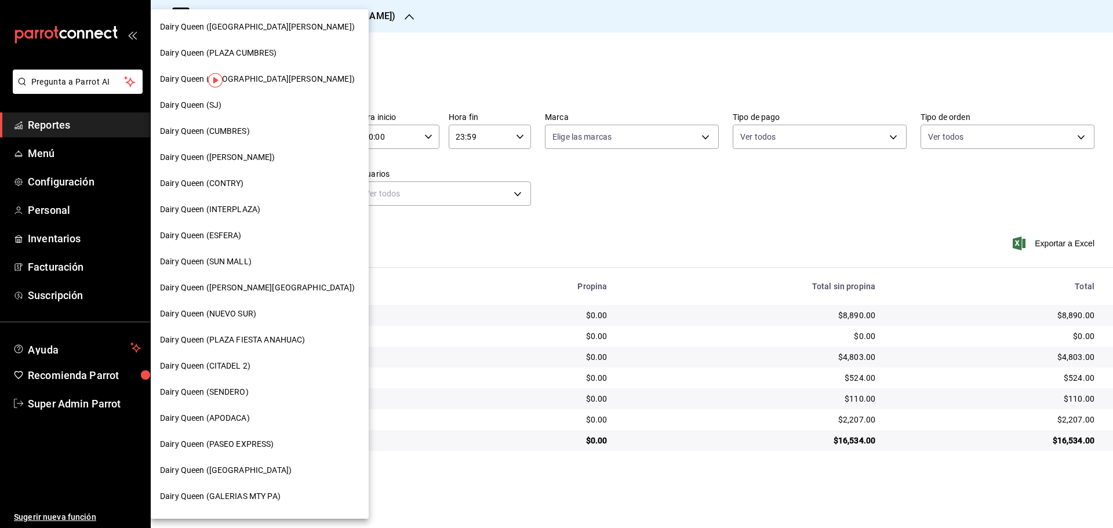
click at [244, 207] on span "Dairy Queen (INTERPLAZA)" at bounding box center [210, 209] width 100 height 12
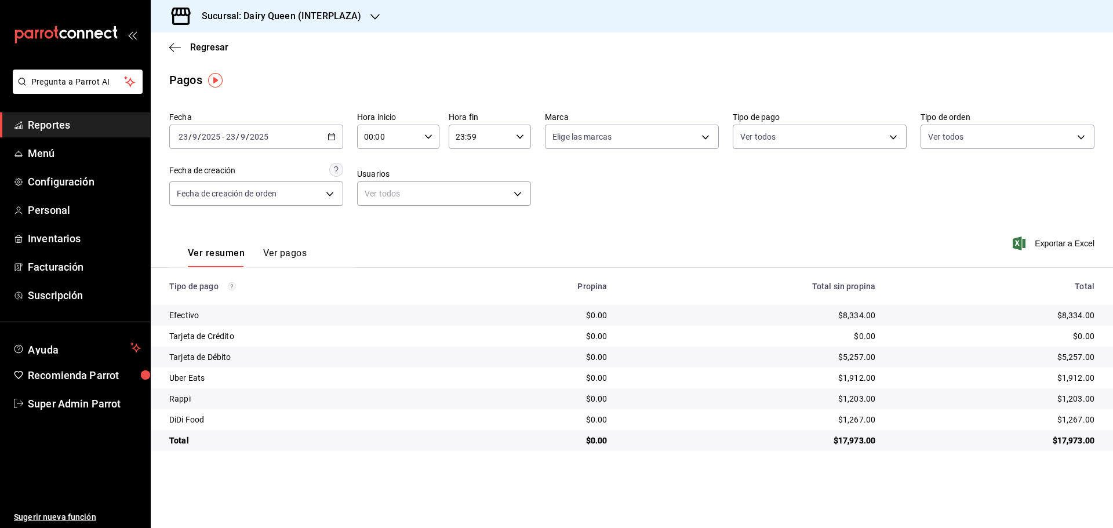
click at [270, 25] on div "Sucursal: Dairy Queen (INTERPLAZA)" at bounding box center [272, 16] width 224 height 32
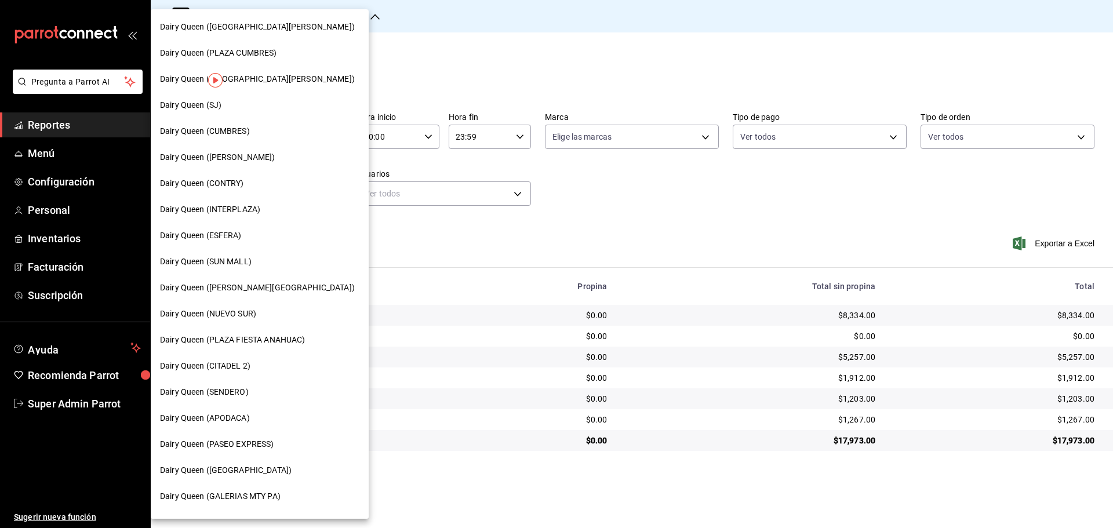
click at [251, 374] on div "Dairy Queen (CITADEL 2)" at bounding box center [260, 366] width 218 height 26
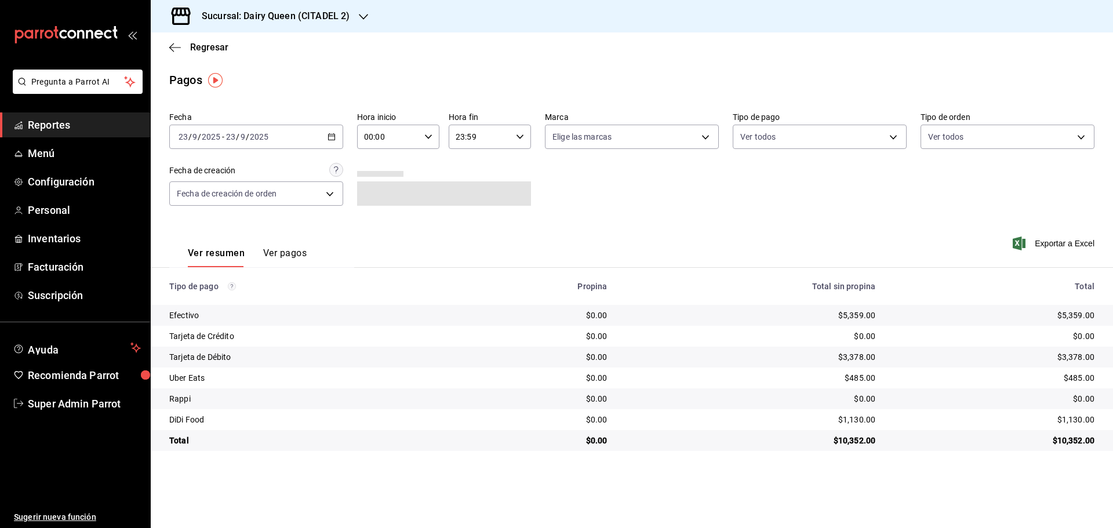
click at [229, 20] on h3 "Sucursal: Dairy Queen (CITADEL 2)" at bounding box center [270, 16] width 157 height 14
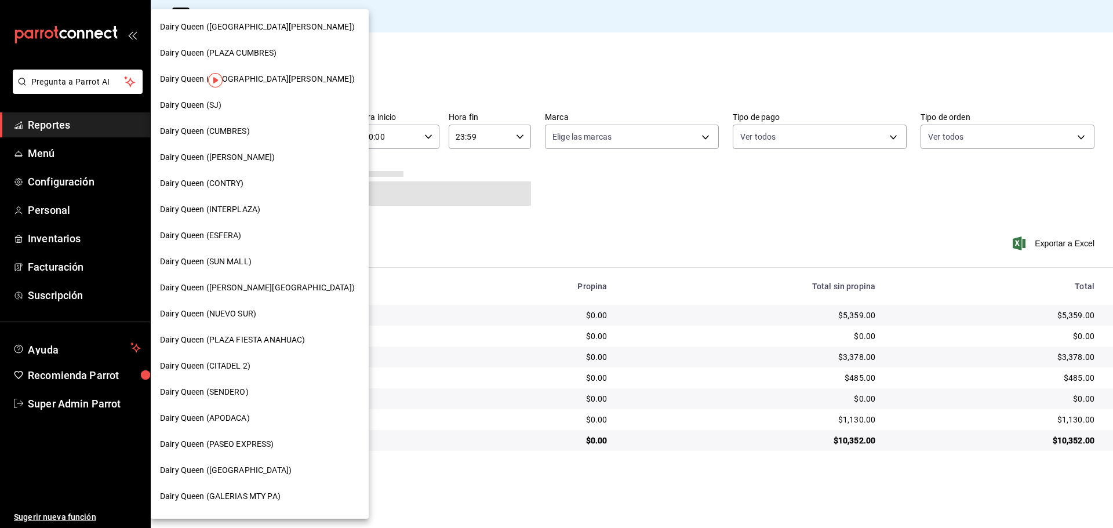
click at [243, 49] on span "Dairy Queen (PLAZA CUMBRES)" at bounding box center [218, 53] width 117 height 12
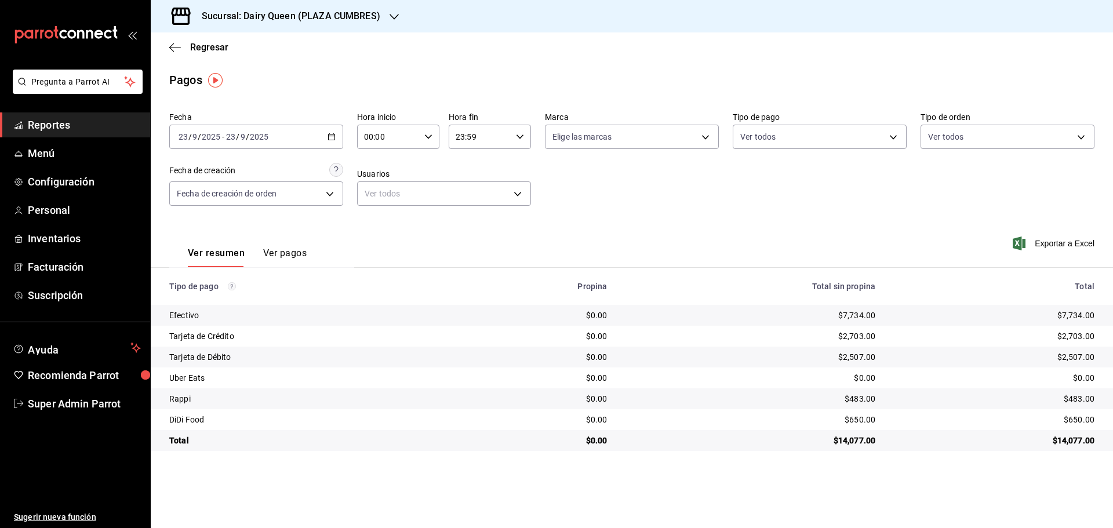
click at [319, 9] on div "Sucursal: Dairy Queen (PLAZA CUMBRES)" at bounding box center [281, 16] width 243 height 32
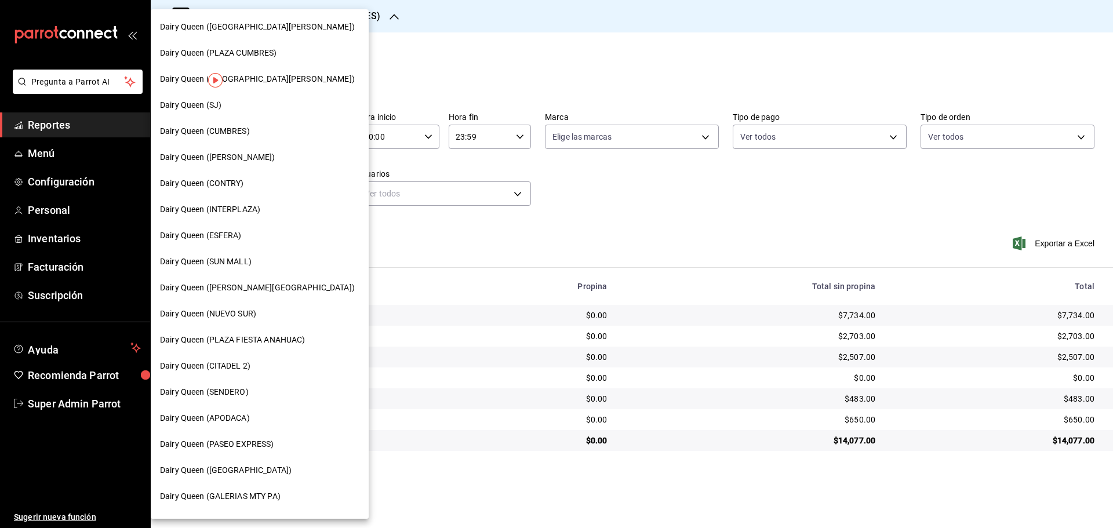
click at [262, 340] on span "Dairy Queen (PLAZA FIESTA ANAHUAC)" at bounding box center [232, 340] width 145 height 12
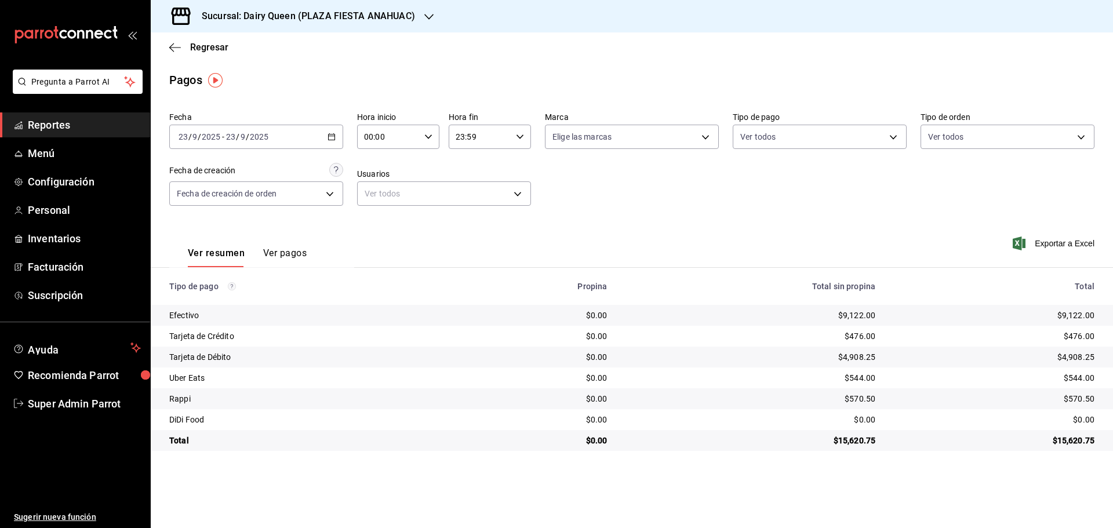
click at [334, 20] on h3 "Sucursal: Dairy Queen (PLAZA FIESTA ANAHUAC)" at bounding box center [303, 16] width 223 height 14
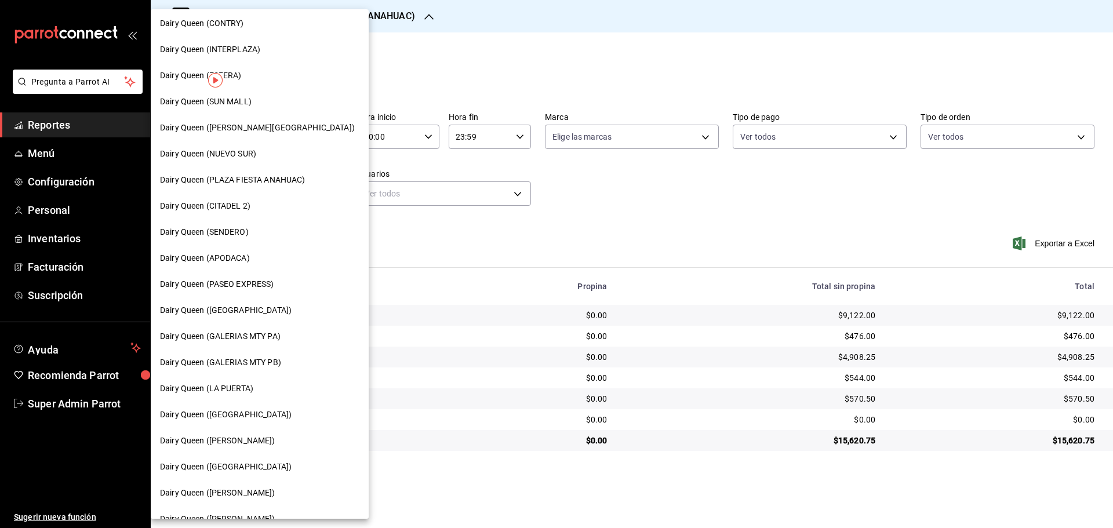
scroll to position [360, 0]
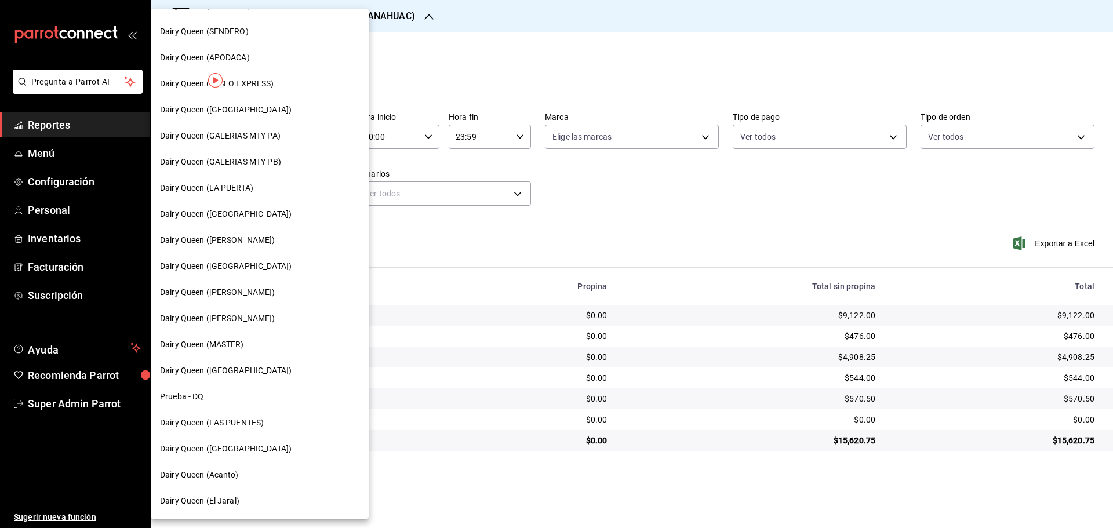
click at [248, 319] on span "Dairy Queen ([PERSON_NAME])" at bounding box center [217, 318] width 115 height 12
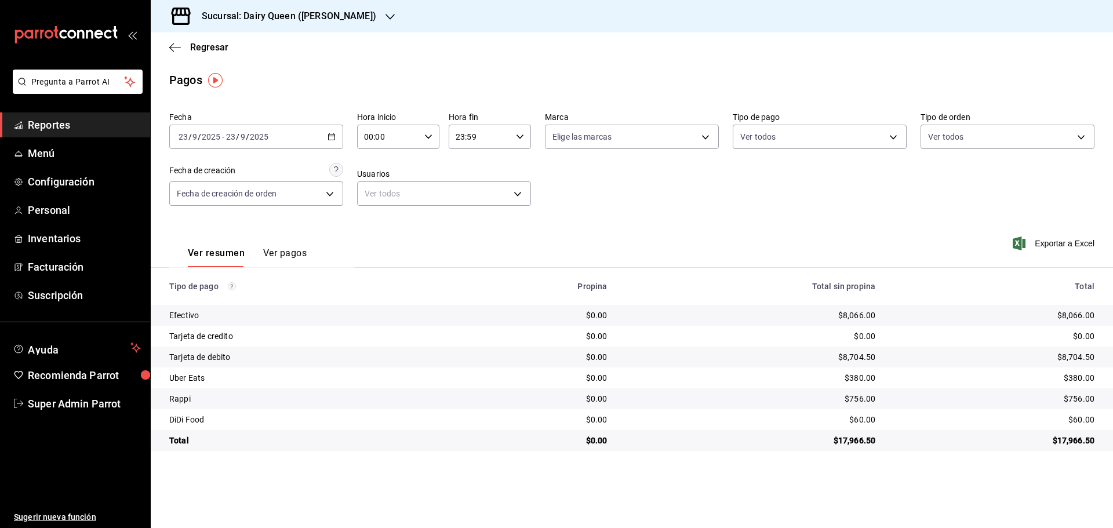
click at [310, 13] on h3 "Sucursal: Dairy Queen ([PERSON_NAME])" at bounding box center [284, 16] width 184 height 14
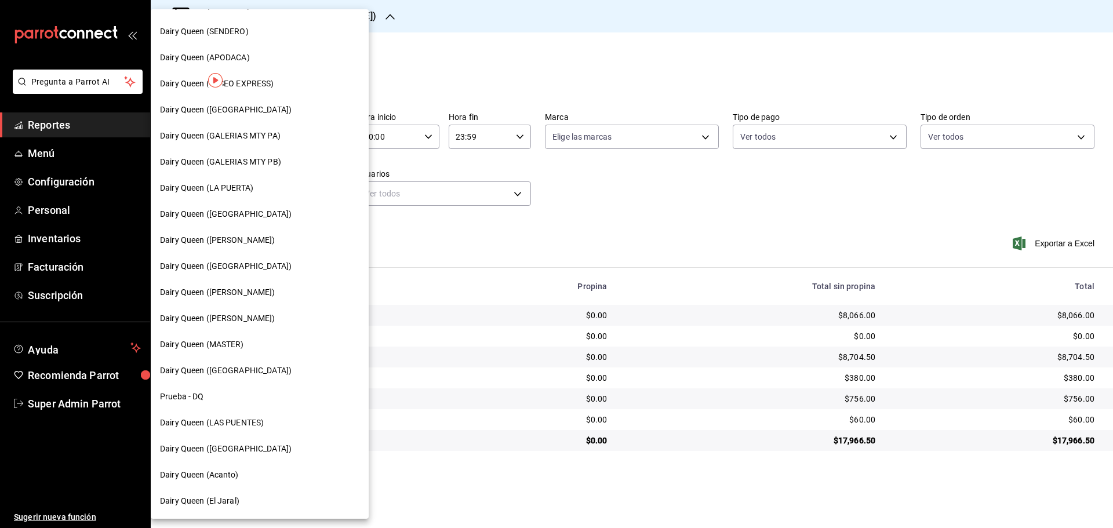
click at [246, 377] on div "Dairy Queen ([GEOGRAPHIC_DATA])" at bounding box center [260, 371] width 218 height 26
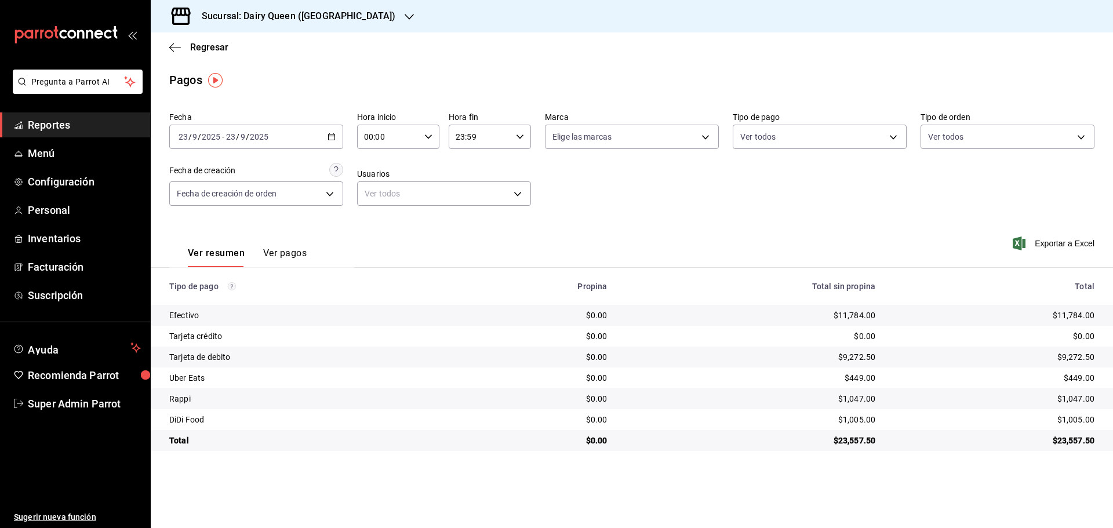
click at [196, 17] on h3 "Sucursal: Dairy Queen ([GEOGRAPHIC_DATA])" at bounding box center [293, 16] width 203 height 14
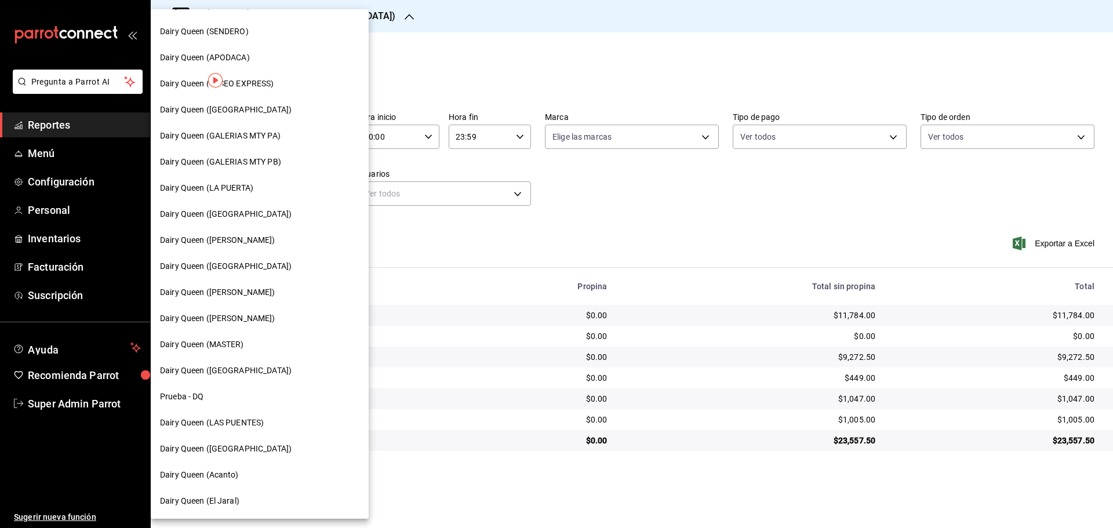
click at [219, 466] on div "Dairy Queen (Acanto)" at bounding box center [260, 475] width 218 height 26
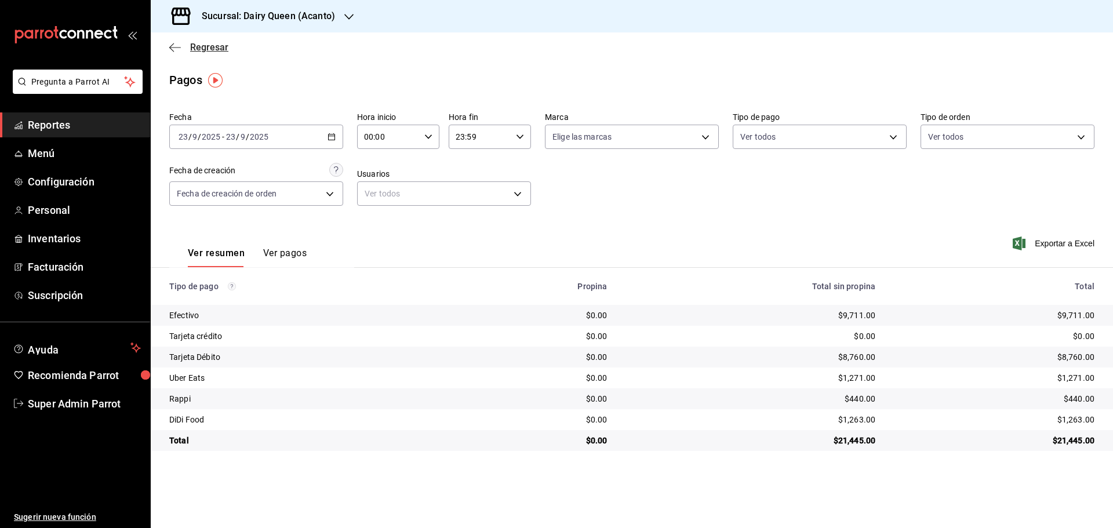
click at [184, 47] on span "Regresar" at bounding box center [198, 47] width 59 height 11
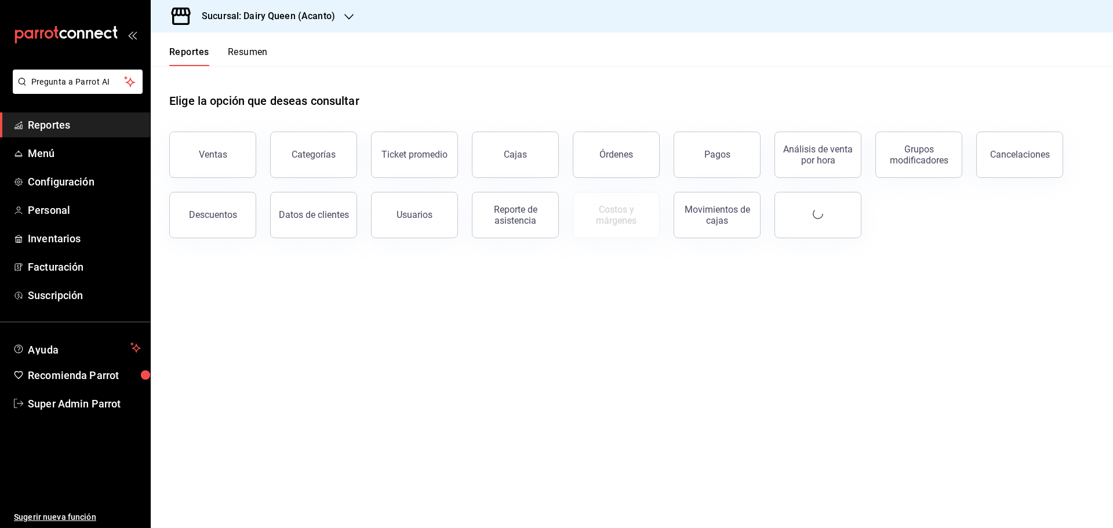
click at [253, 54] on button "Resumen" at bounding box center [248, 56] width 40 height 20
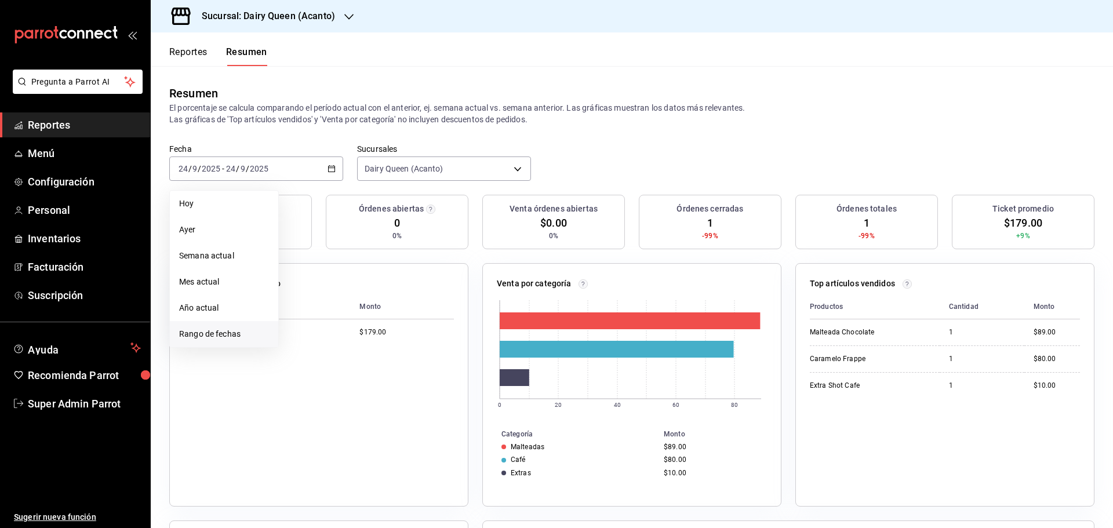
click at [221, 332] on span "Rango de fechas" at bounding box center [224, 334] width 90 height 12
click at [318, 320] on button "23" at bounding box center [323, 322] width 20 height 21
click at [324, 317] on button "23" at bounding box center [323, 322] width 20 height 21
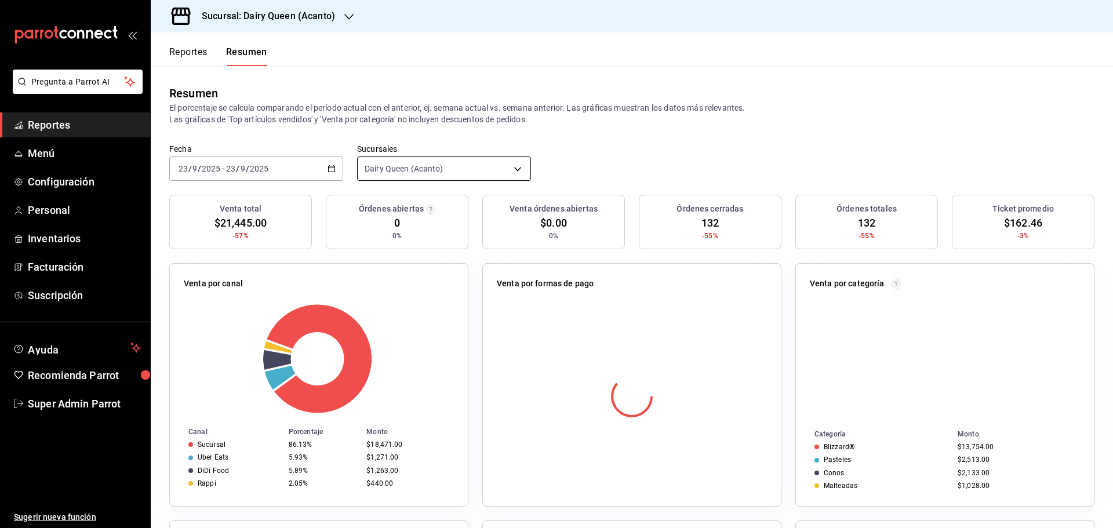
click at [383, 167] on body "Pregunta a Parrot AI Reportes Menú Configuración Personal Inventarios Facturaci…" at bounding box center [556, 264] width 1113 height 528
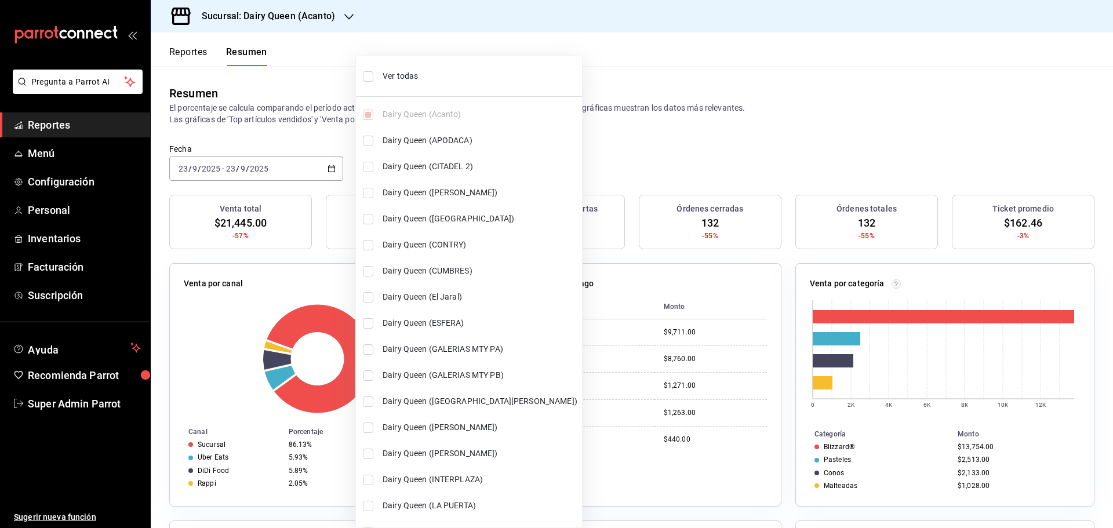
click at [388, 81] on span "Ver todas" at bounding box center [479, 76] width 195 height 12
type input "[object Object],[object Object],[object Object],[object Object],[object Object]…"
checkbox input "true"
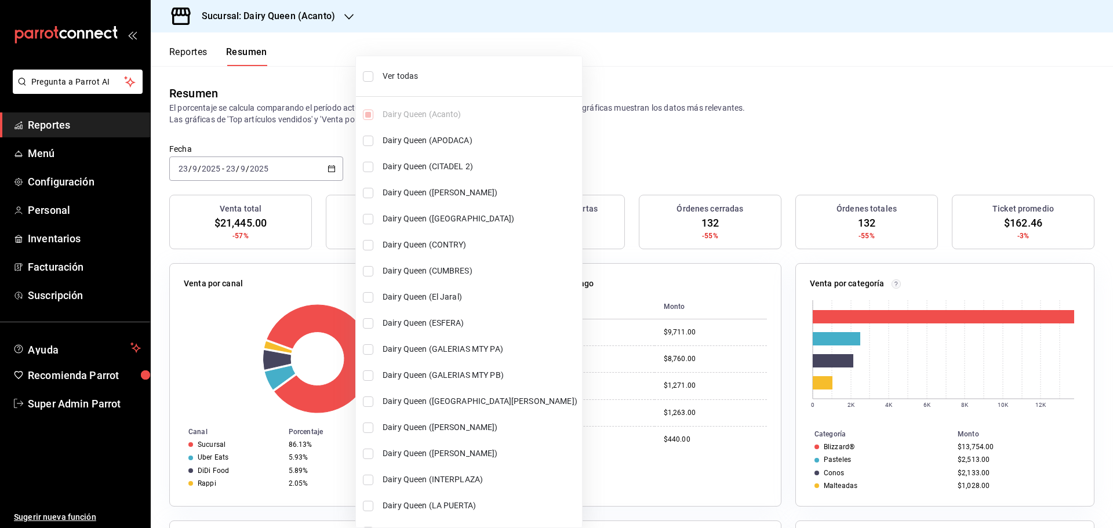
checkbox input "true"
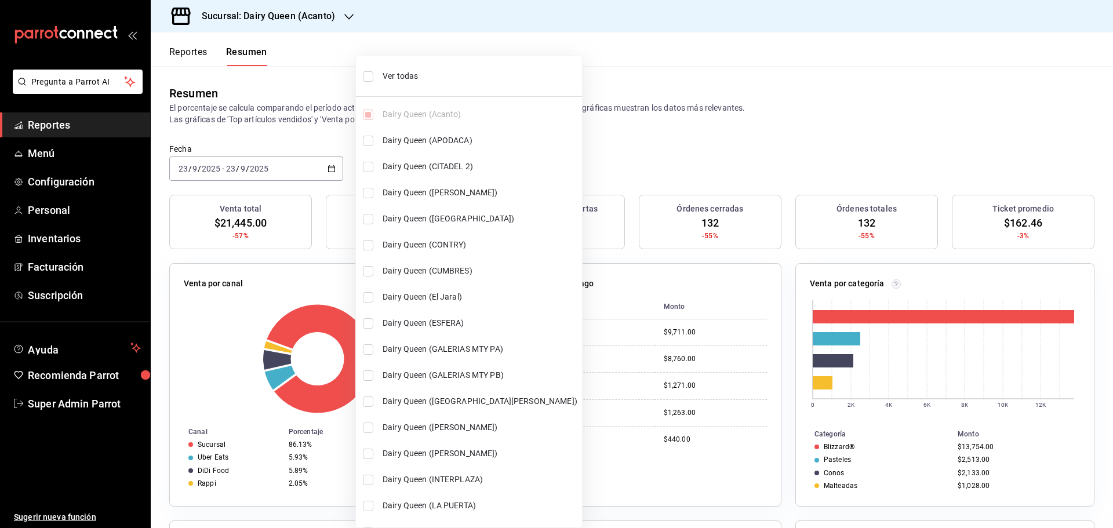
checkbox input "true"
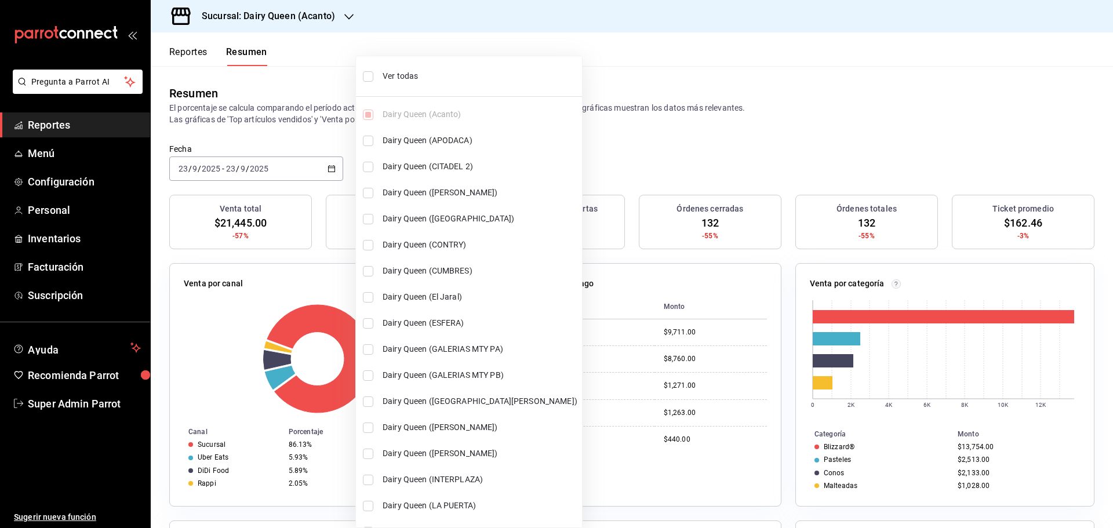
checkbox input "true"
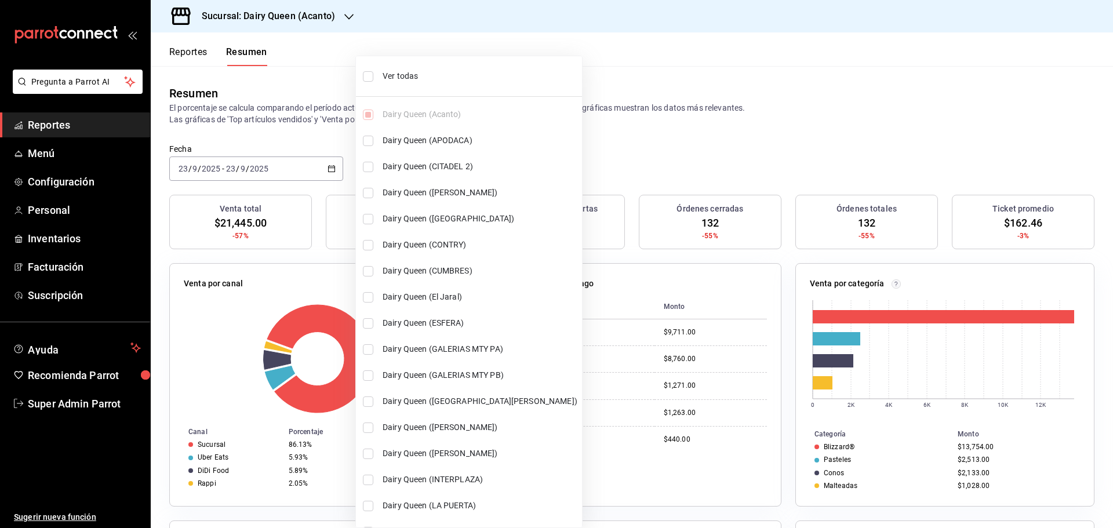
checkbox input "true"
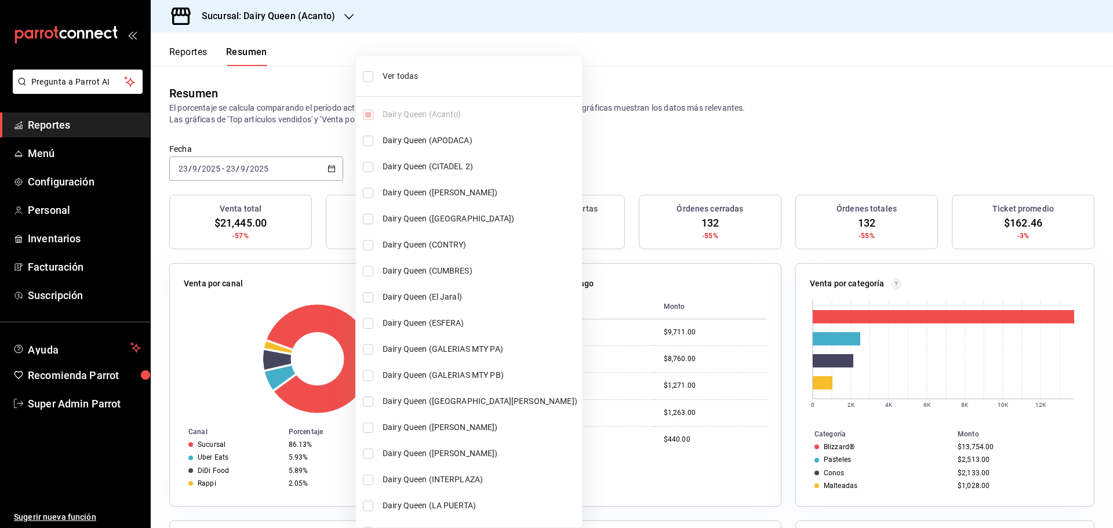
checkbox input "true"
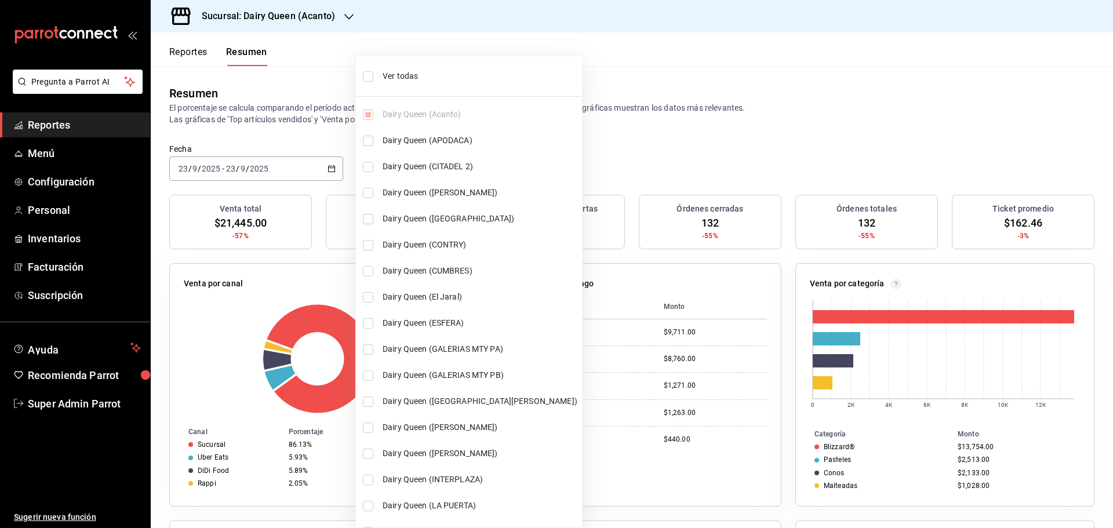
checkbox input "true"
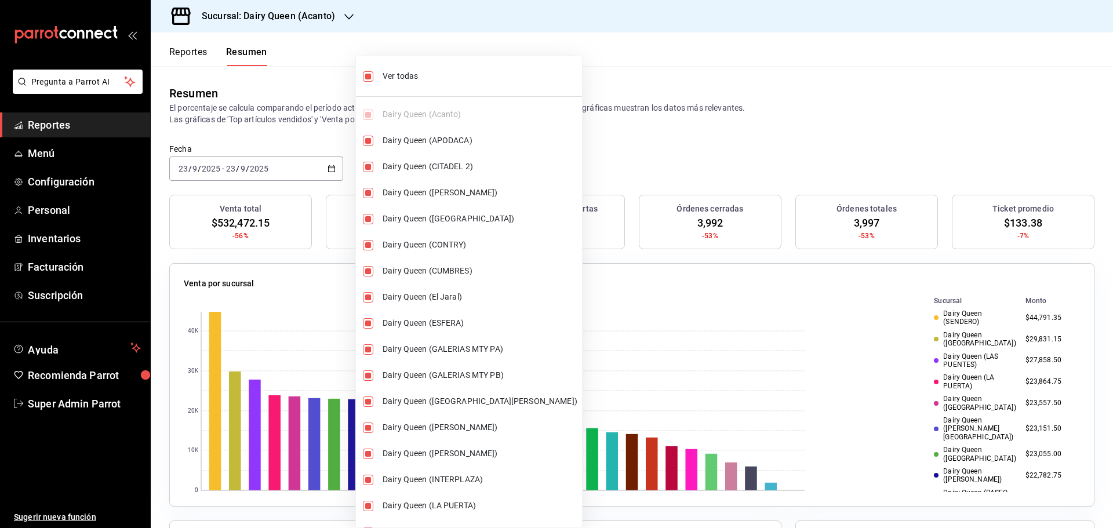
click at [314, 91] on div at bounding box center [556, 264] width 1113 height 528
